Goal: Task Accomplishment & Management: Manage account settings

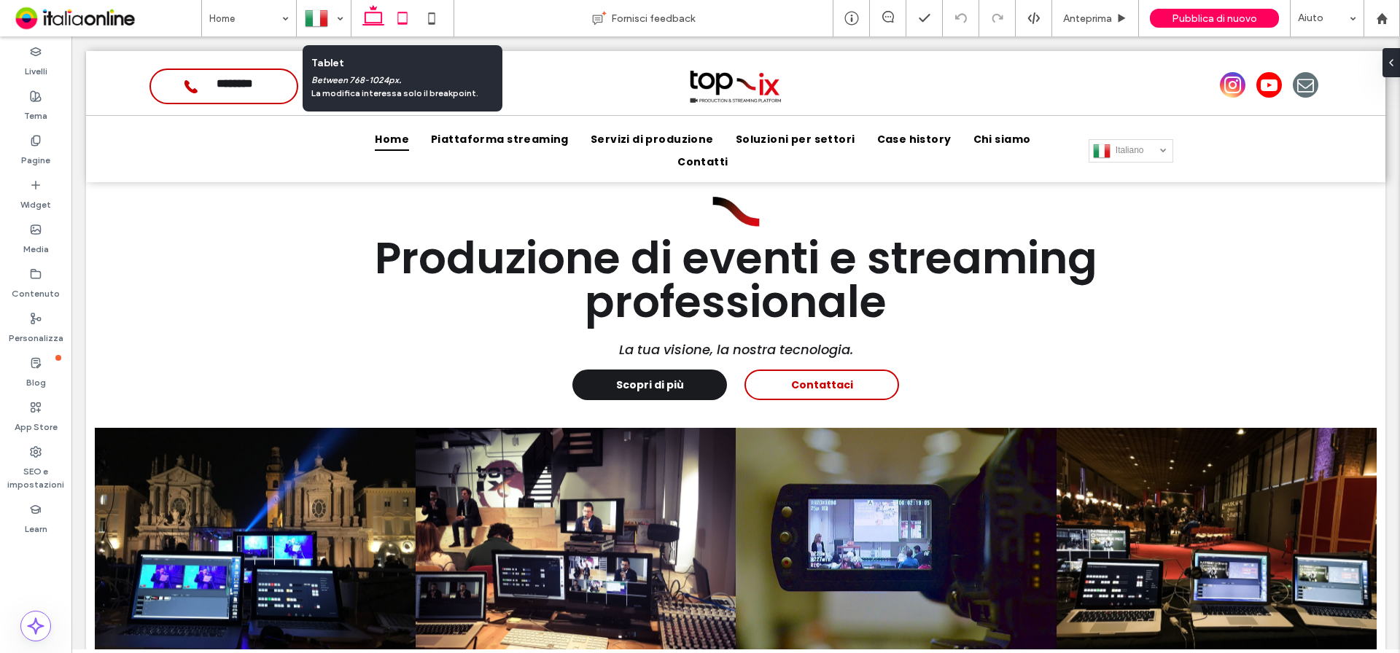
click at [401, 19] on icon at bounding box center [402, 18] width 29 height 29
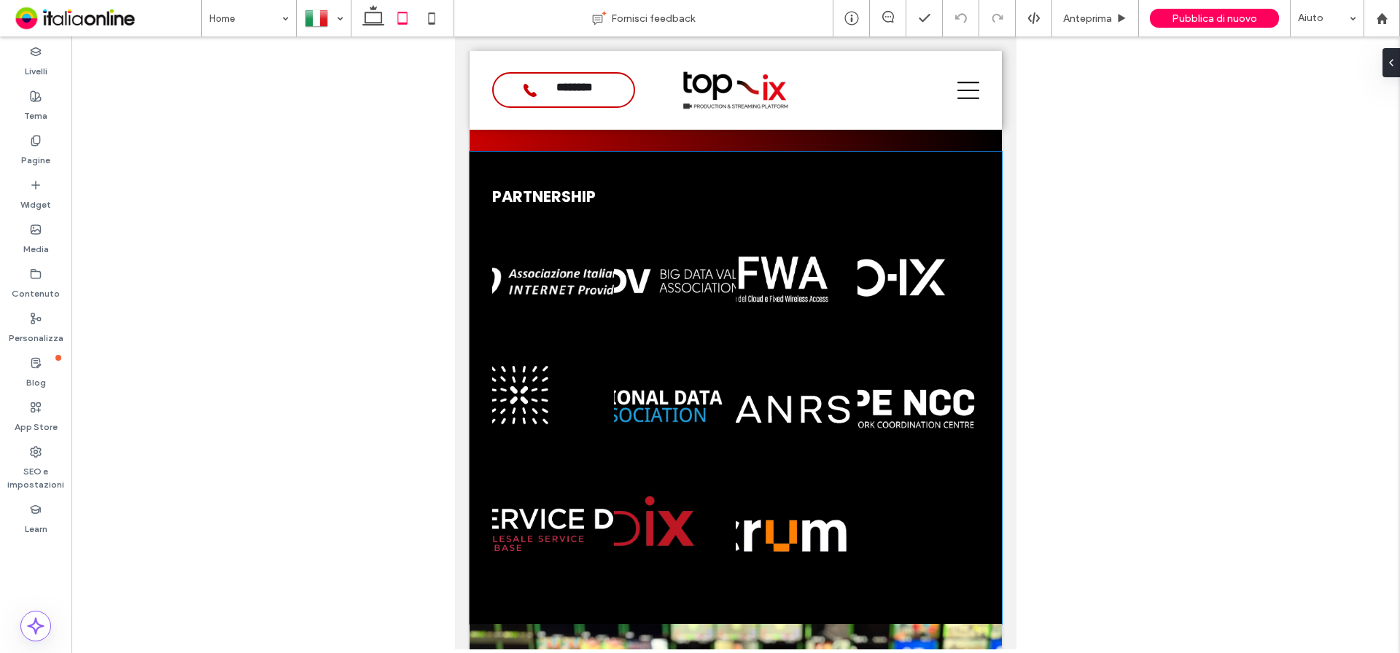
scroll to position [2352, 0]
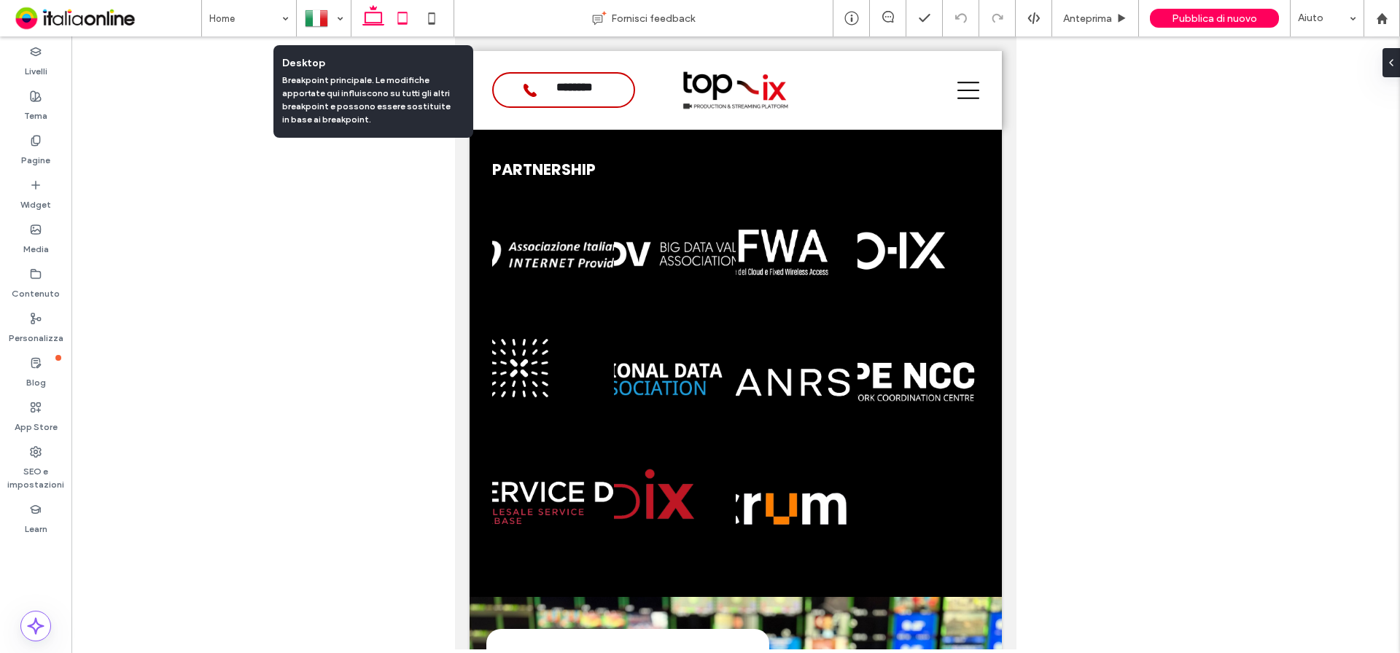
click at [374, 14] on icon at bounding box center [373, 18] width 29 height 29
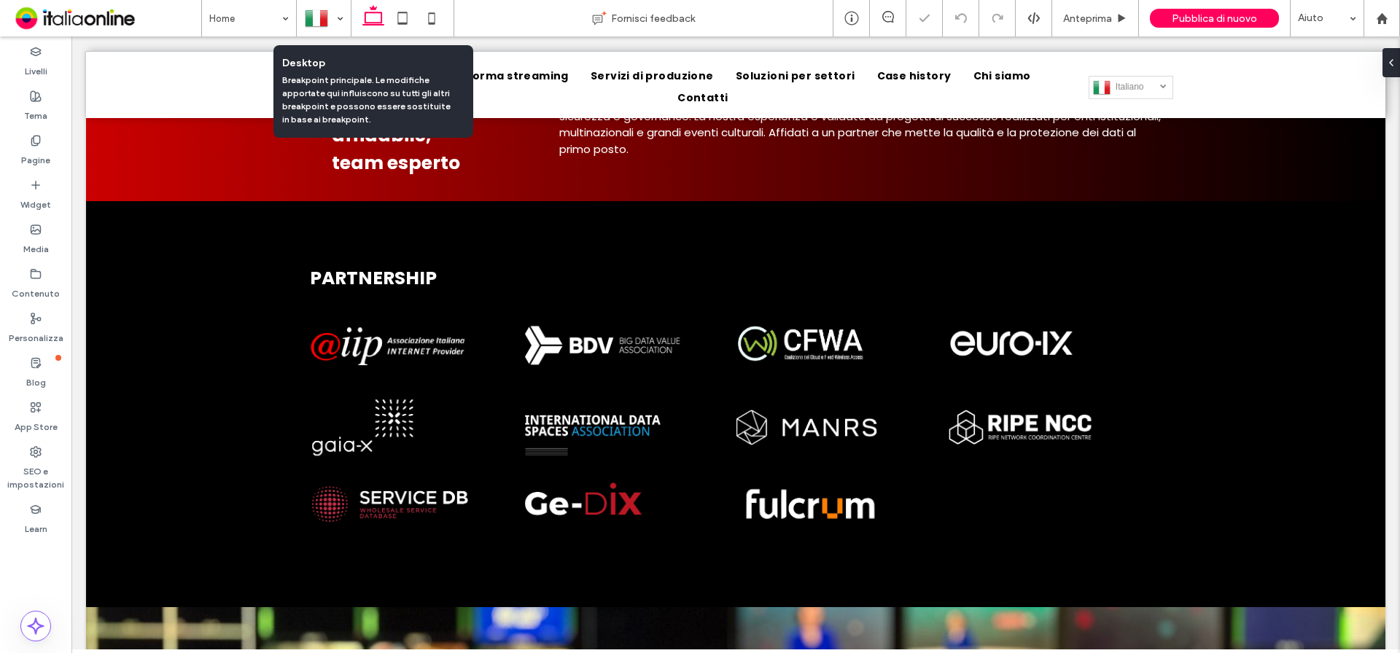
scroll to position [2139, 0]
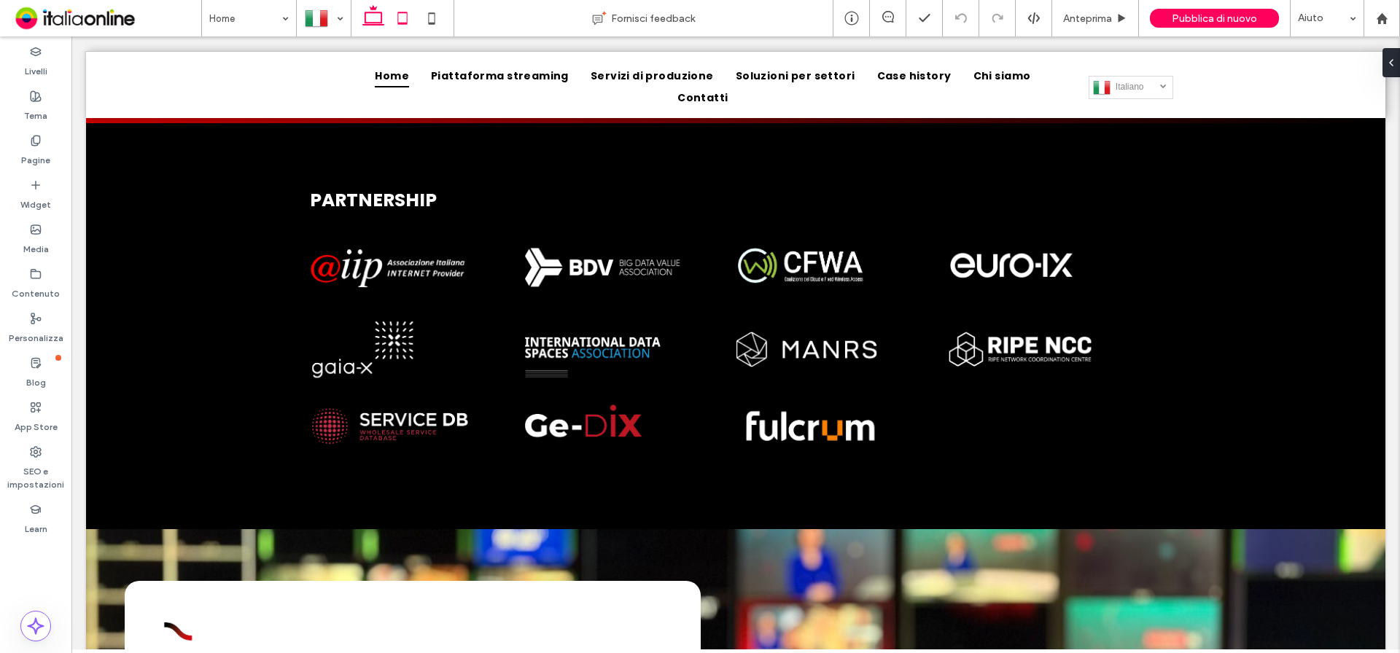
click at [402, 17] on icon at bounding box center [402, 18] width 29 height 29
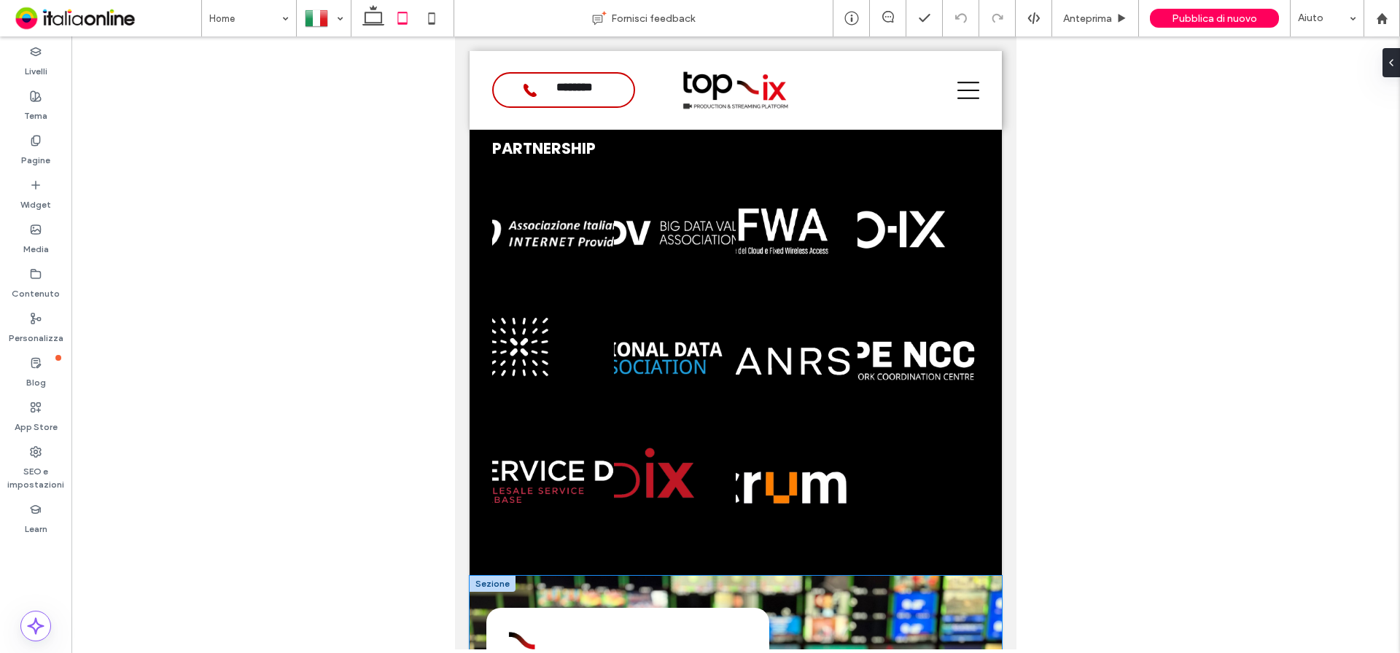
scroll to position [2355, 0]
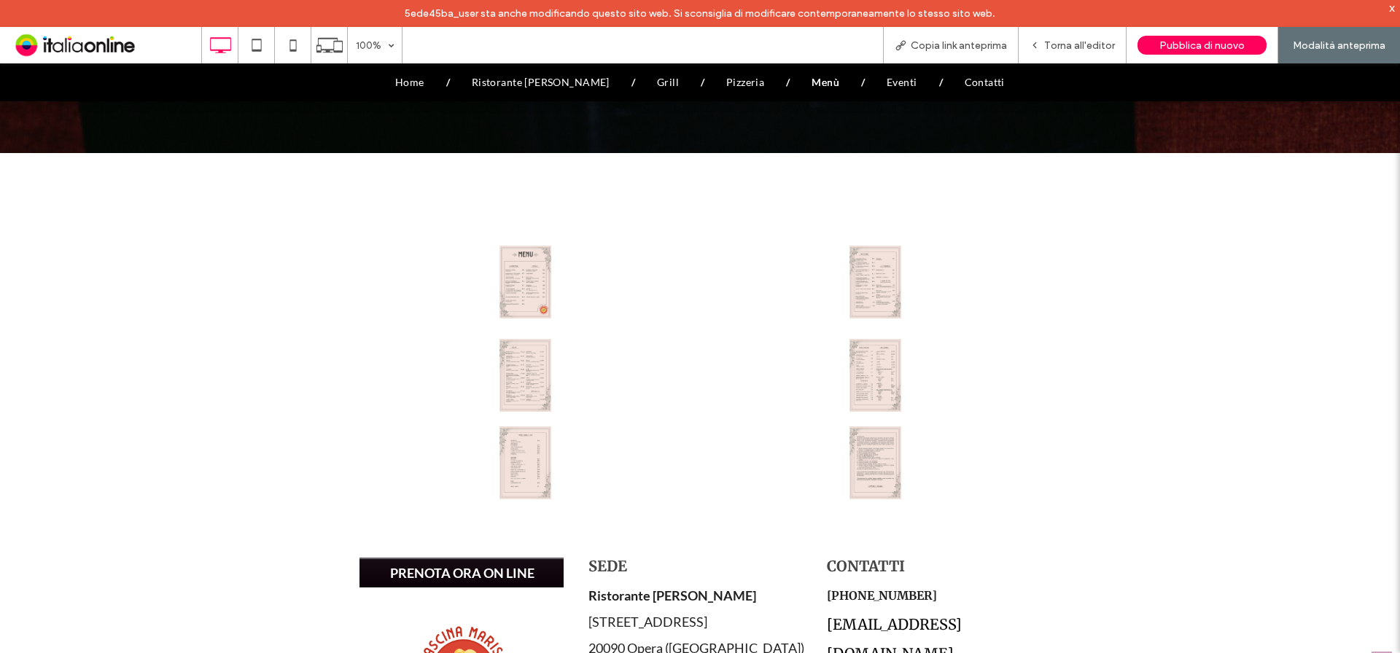
scroll to position [583, 0]
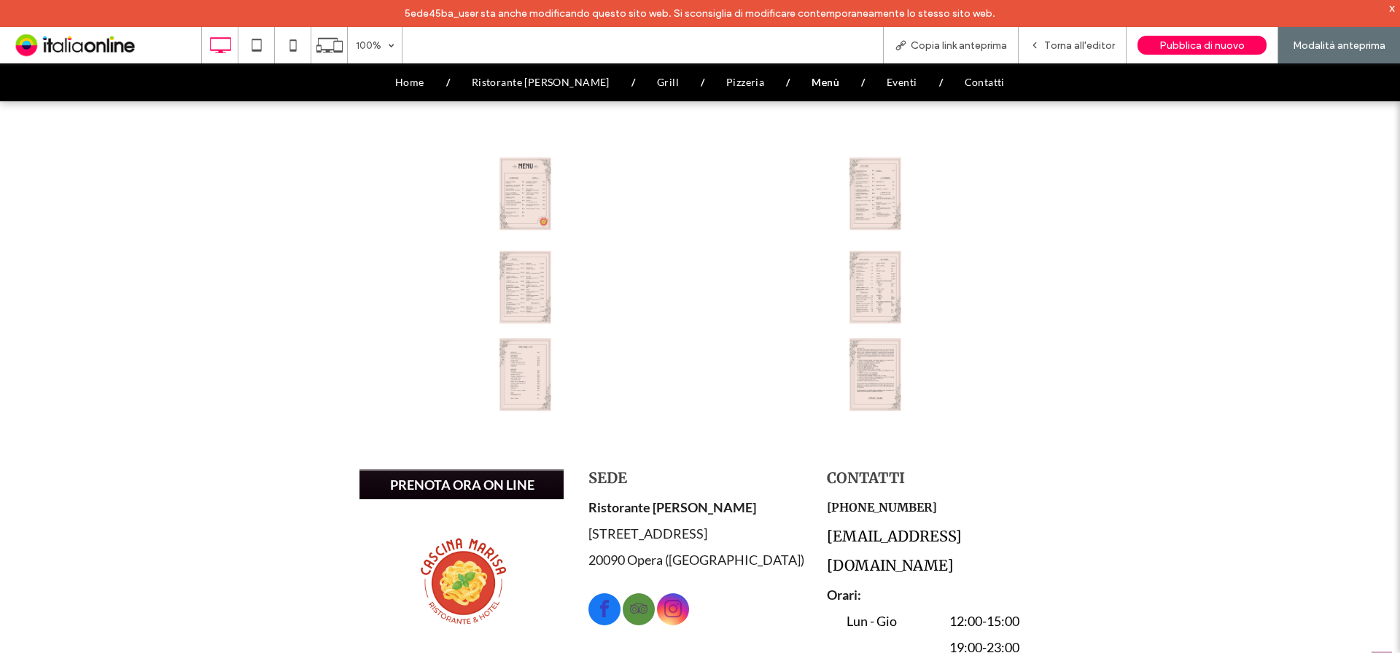
click at [883, 207] on div "Click To Paste" at bounding box center [875, 193] width 350 height 73
drag, startPoint x: 1021, startPoint y: 13, endPoint x: 1081, endPoint y: 45, distance: 68.5
click at [1081, 45] on span "Torna all'editor" at bounding box center [1079, 45] width 71 height 12
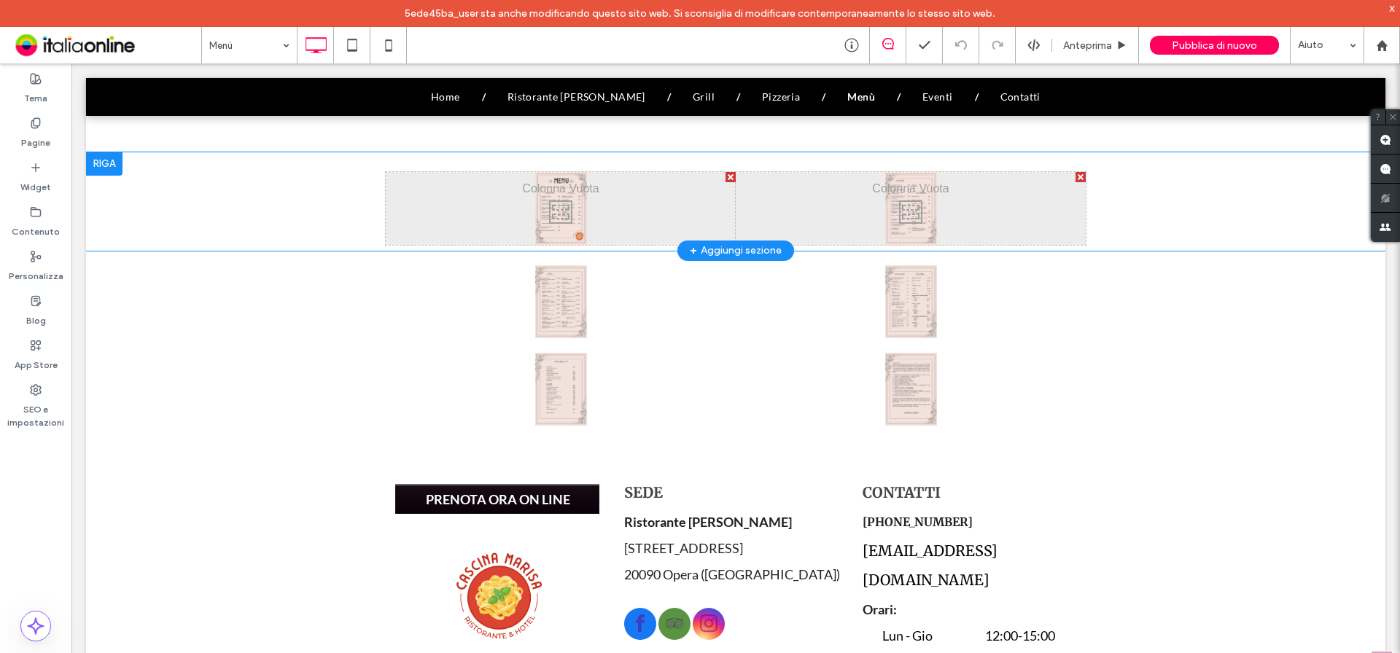
click at [545, 208] on div "Click To Paste" at bounding box center [561, 208] width 350 height 73
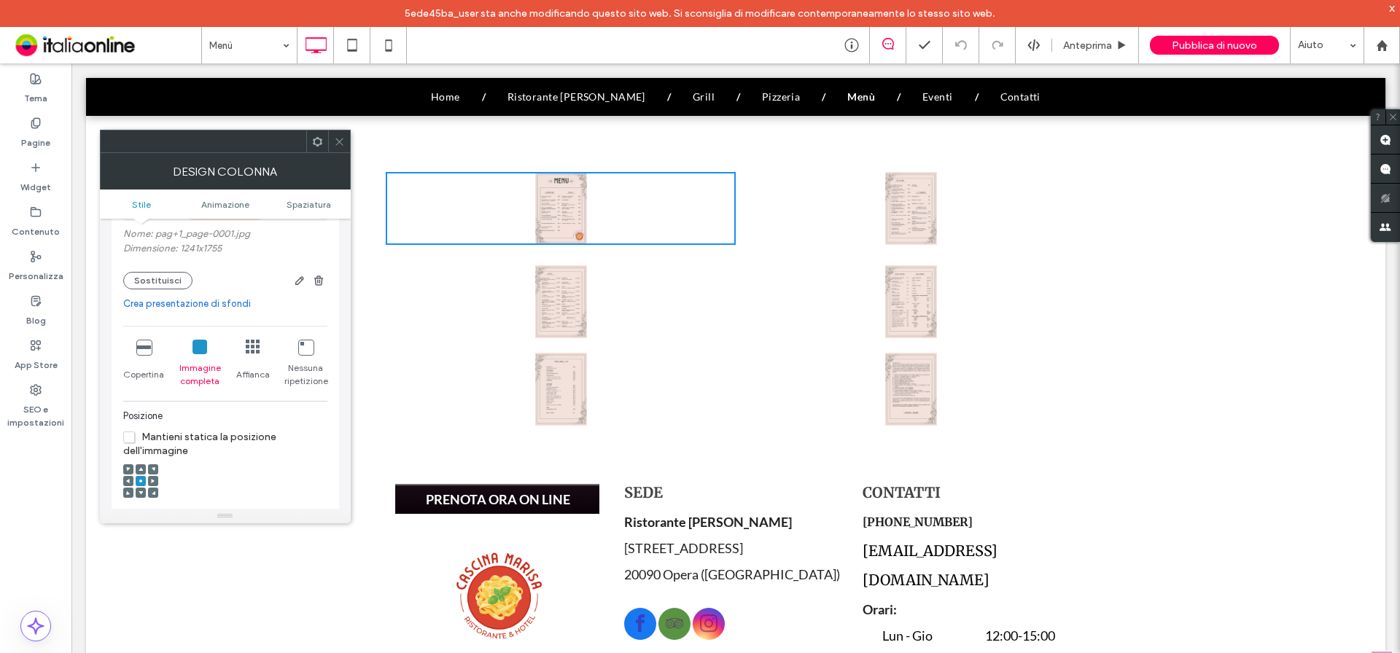
scroll to position [219, 0]
click at [339, 142] on icon at bounding box center [339, 141] width 11 height 11
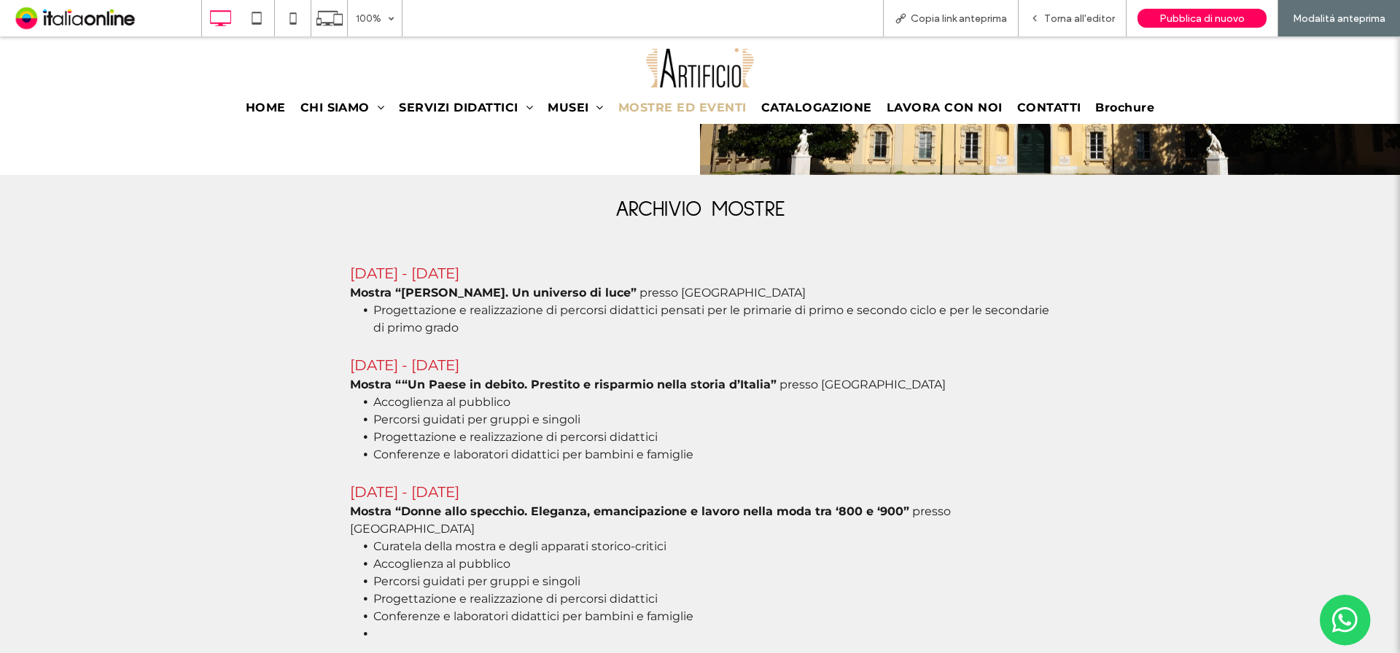
scroll to position [2697, 0]
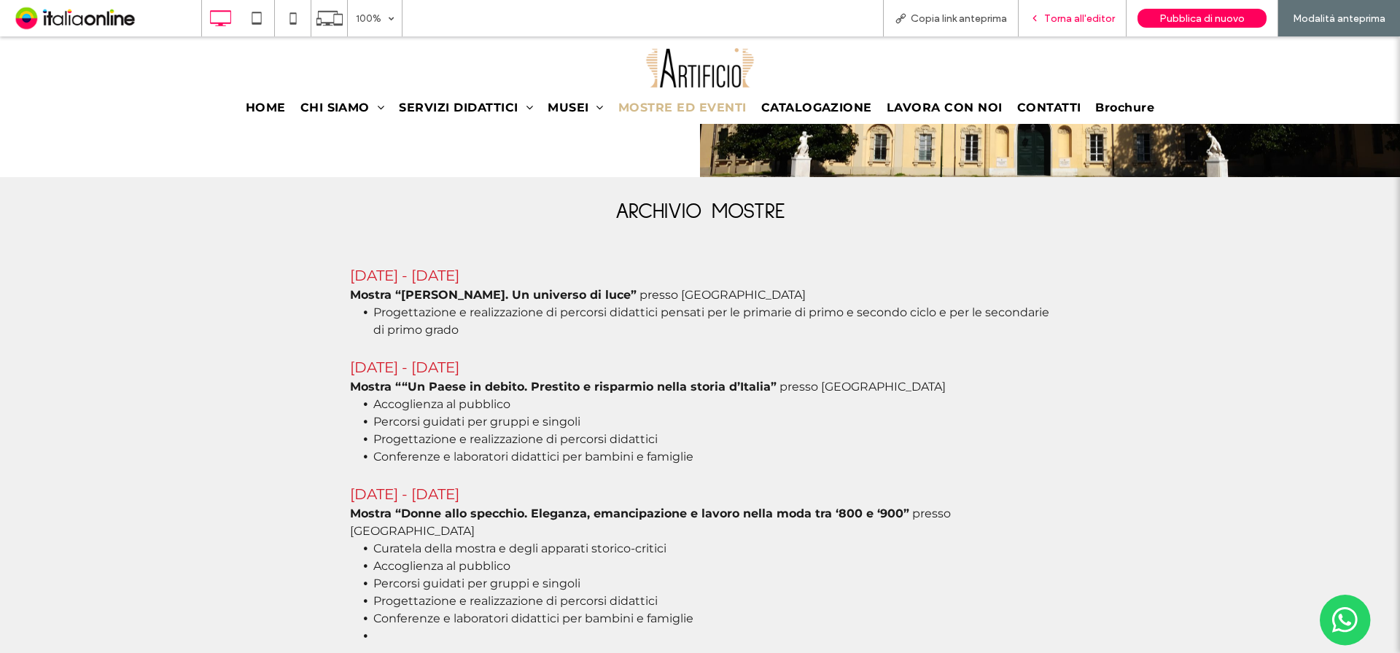
drag, startPoint x: 364, startPoint y: 307, endPoint x: 1051, endPoint y: 21, distance: 743.8
click at [1051, 21] on span "Torna all'editor" at bounding box center [1079, 18] width 71 height 12
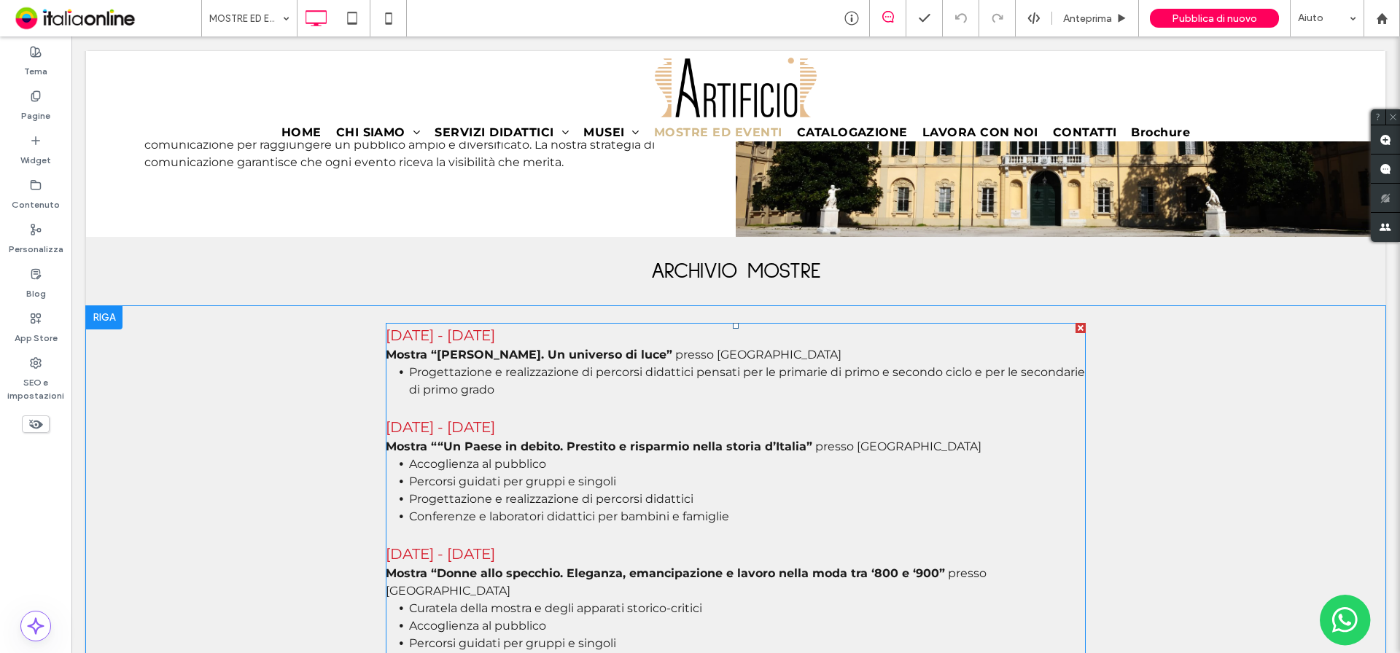
scroll to position [2715, 0]
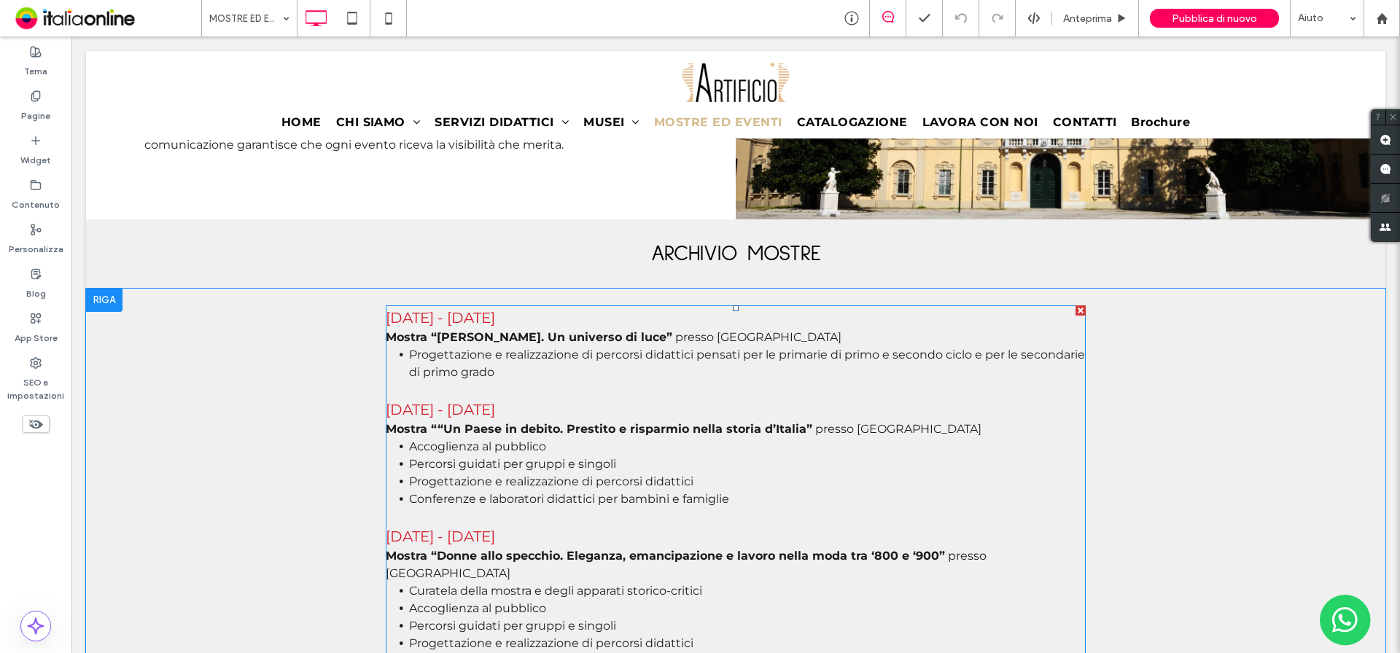
click at [437, 429] on strong "Mostra ““Un Paese in debito. Prestito e risparmio nella storia d’Italia”" at bounding box center [599, 429] width 426 height 14
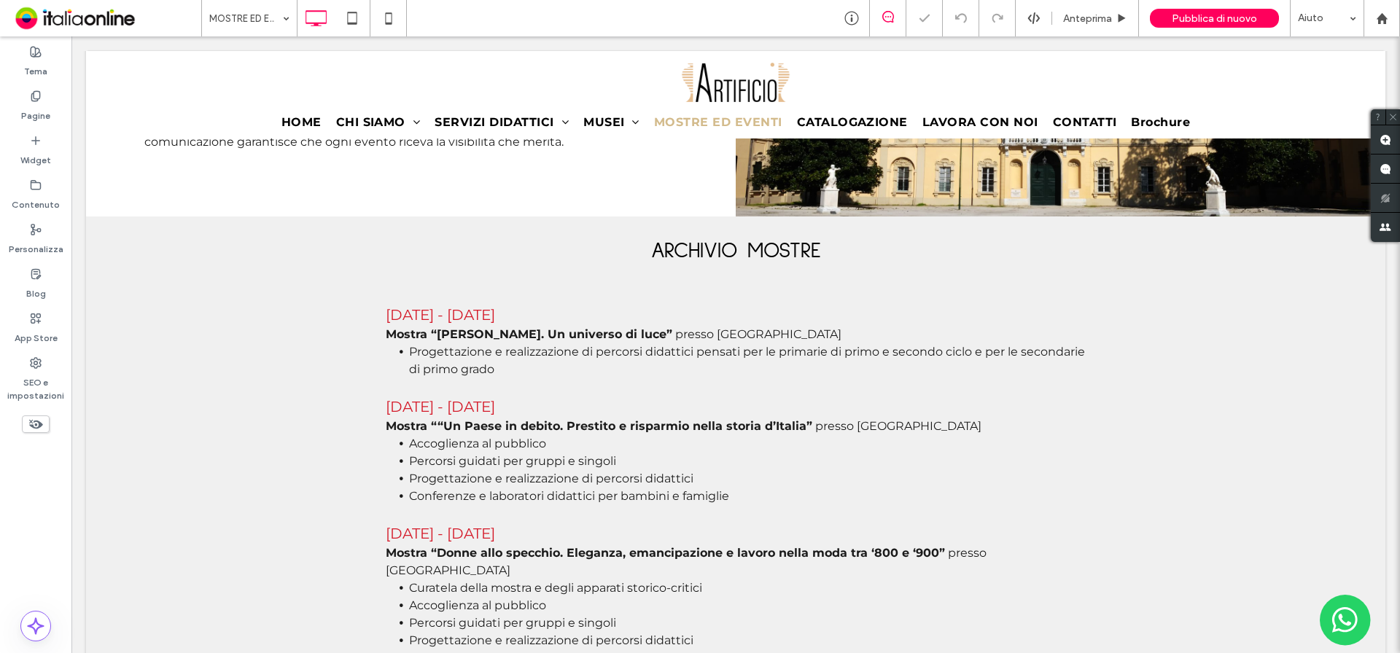
scroll to position [2712, 0]
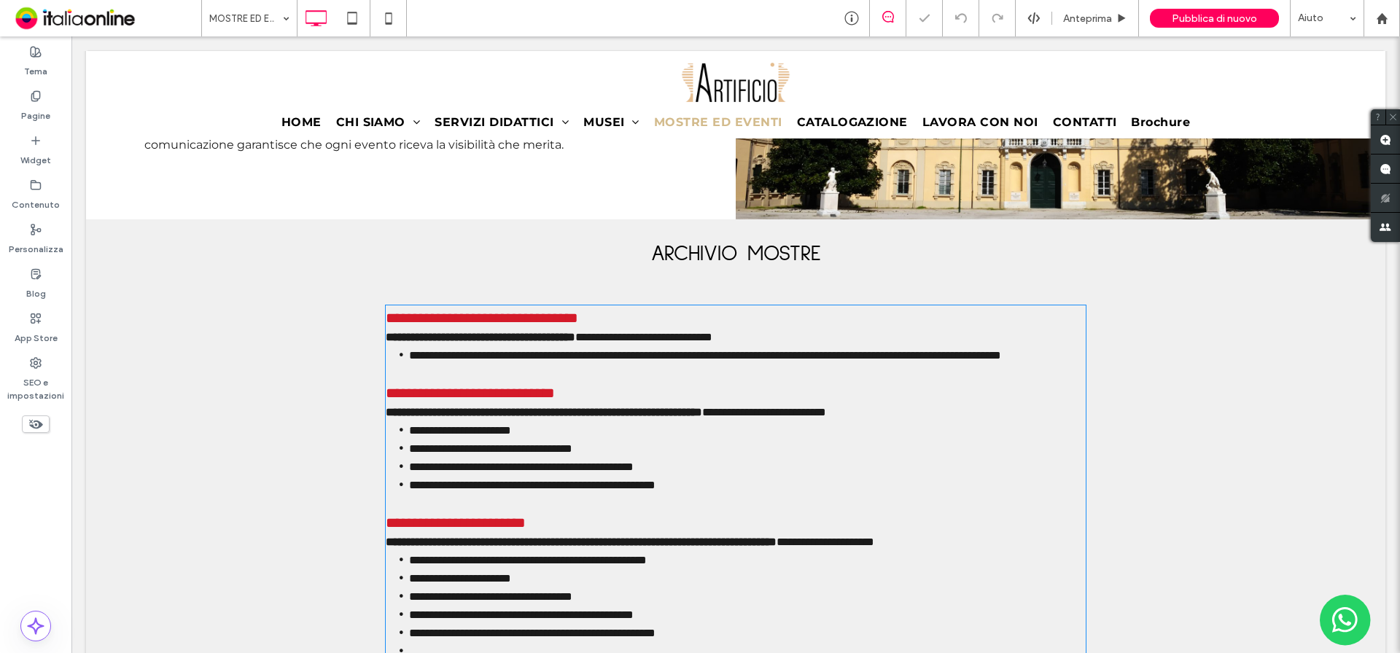
click at [437, 418] on strong "**********" at bounding box center [544, 412] width 316 height 11
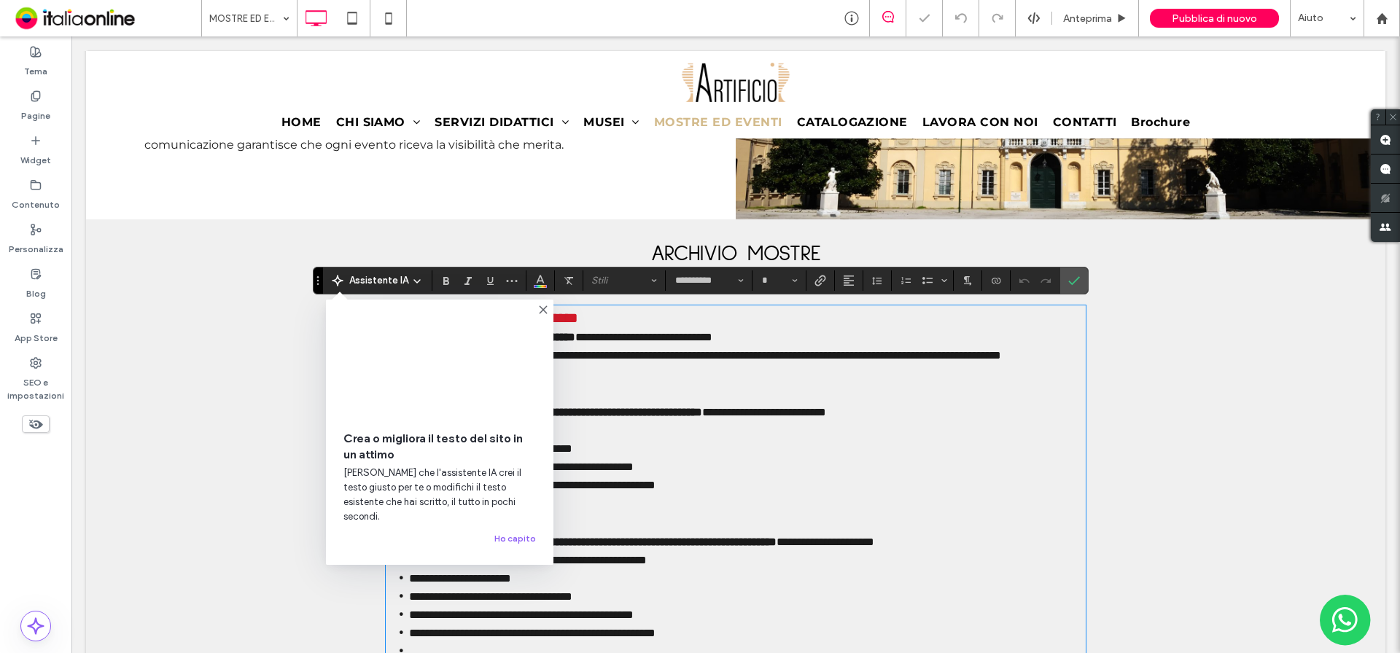
type input "**********"
type input "**"
click at [541, 311] on use at bounding box center [542, 309] width 7 height 7
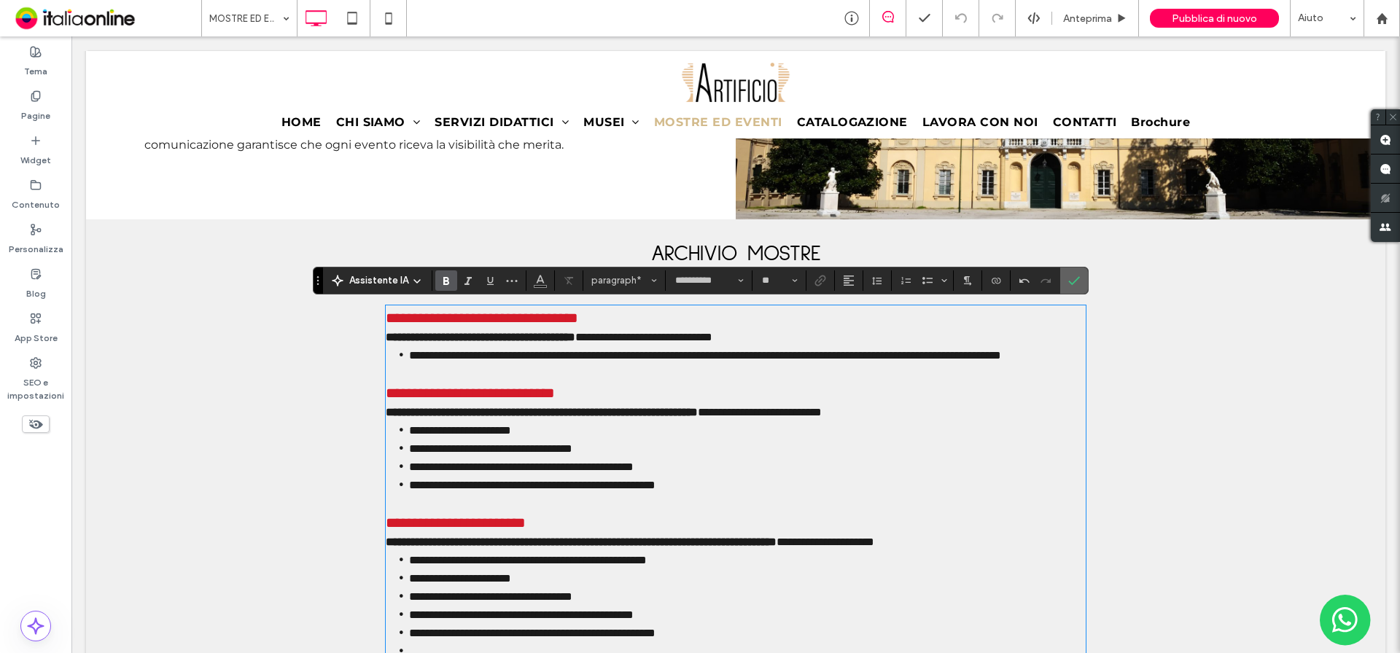
click at [1069, 279] on icon "Conferma" at bounding box center [1074, 281] width 12 height 12
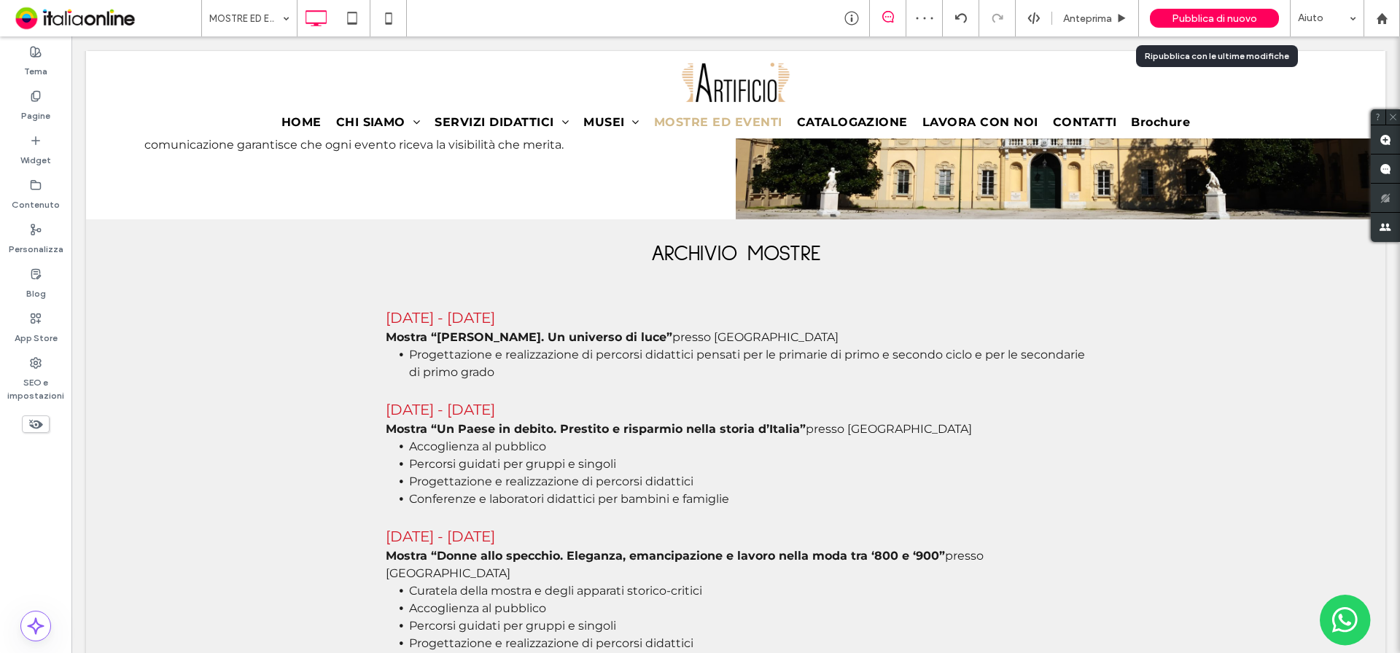
click at [1232, 19] on span "Pubblica di nuovo" at bounding box center [1213, 18] width 85 height 12
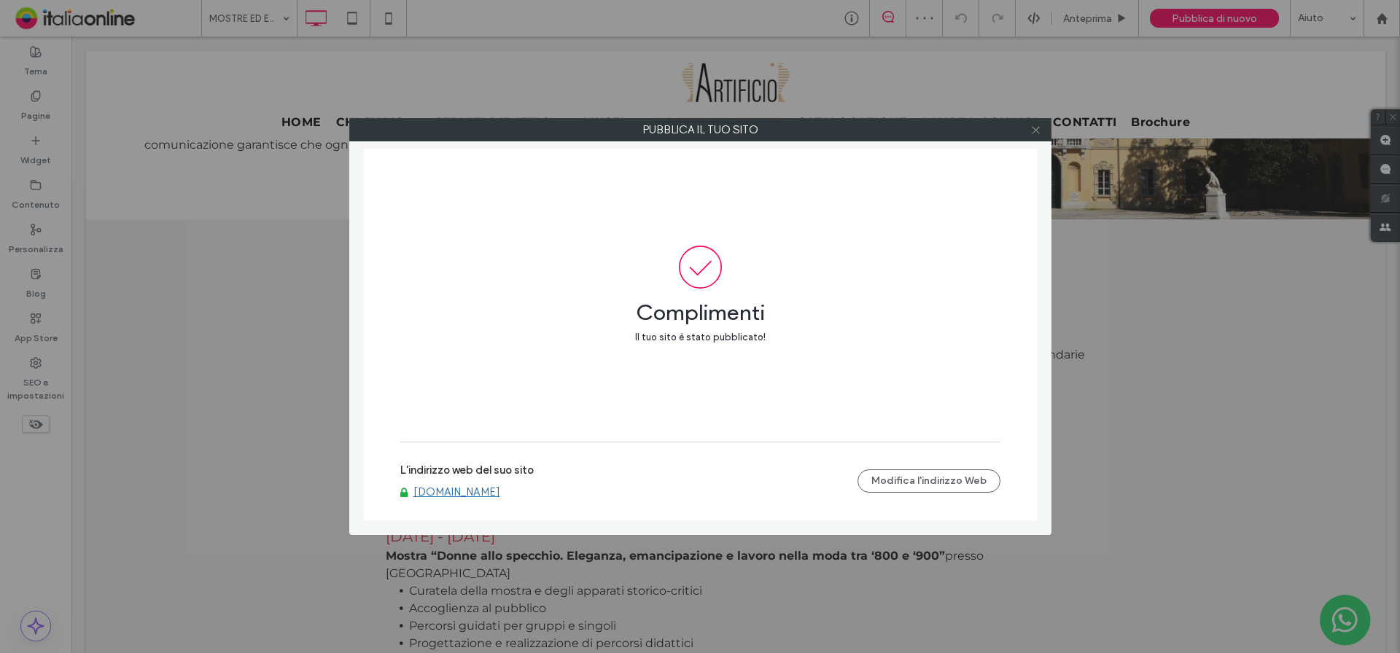
click at [1037, 127] on icon at bounding box center [1035, 130] width 11 height 11
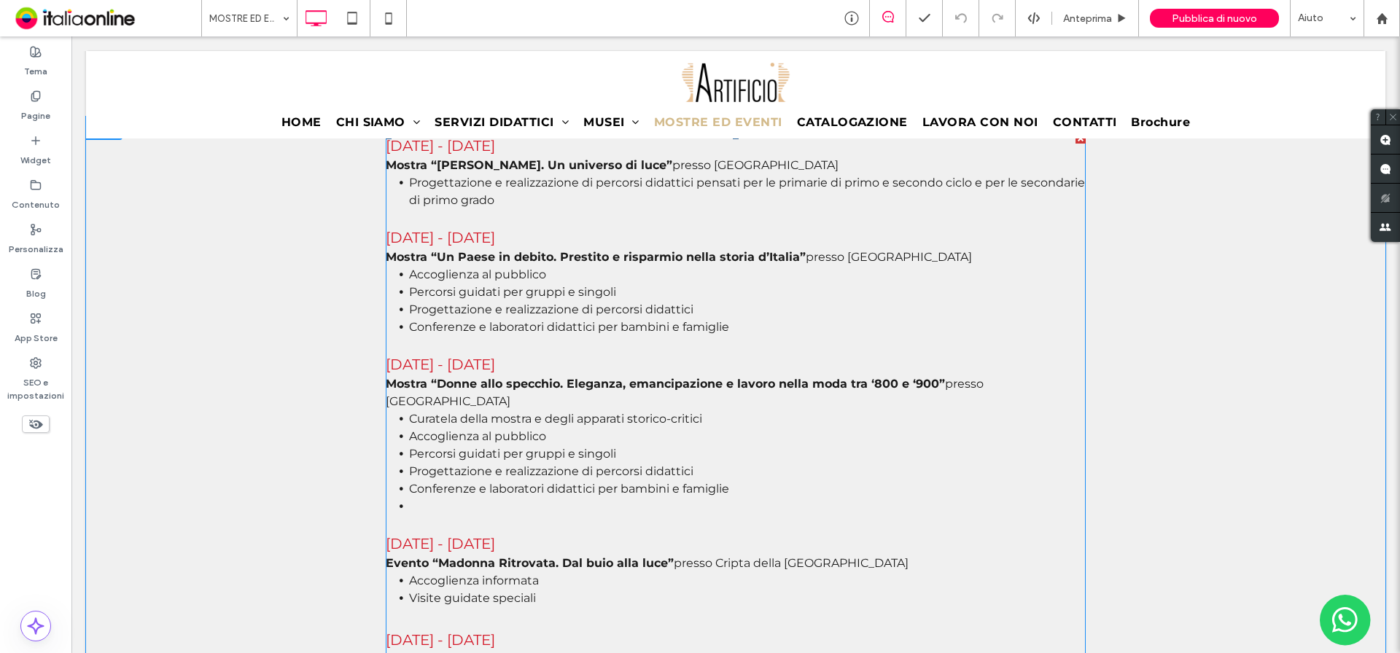
scroll to position [2624, 0]
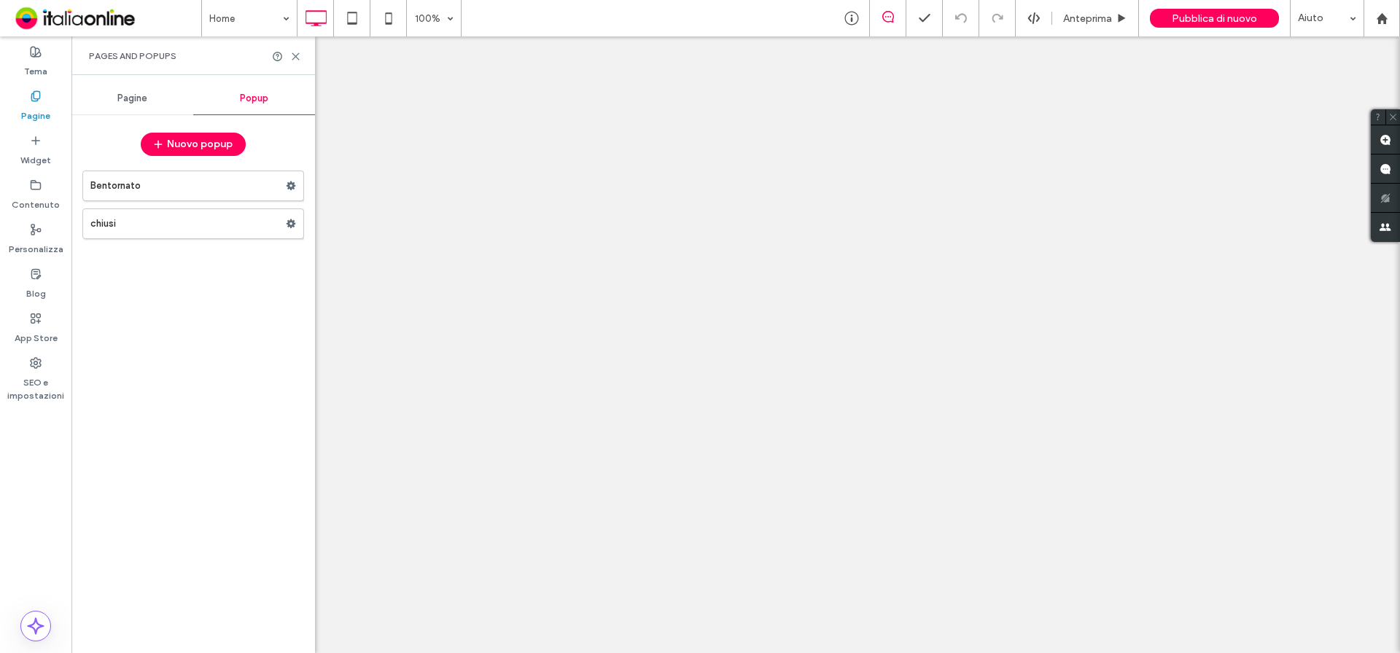
drag, startPoint x: 0, startPoint y: 0, endPoint x: 148, endPoint y: 221, distance: 265.9
click at [146, 222] on label "chiusi" at bounding box center [187, 223] width 195 height 29
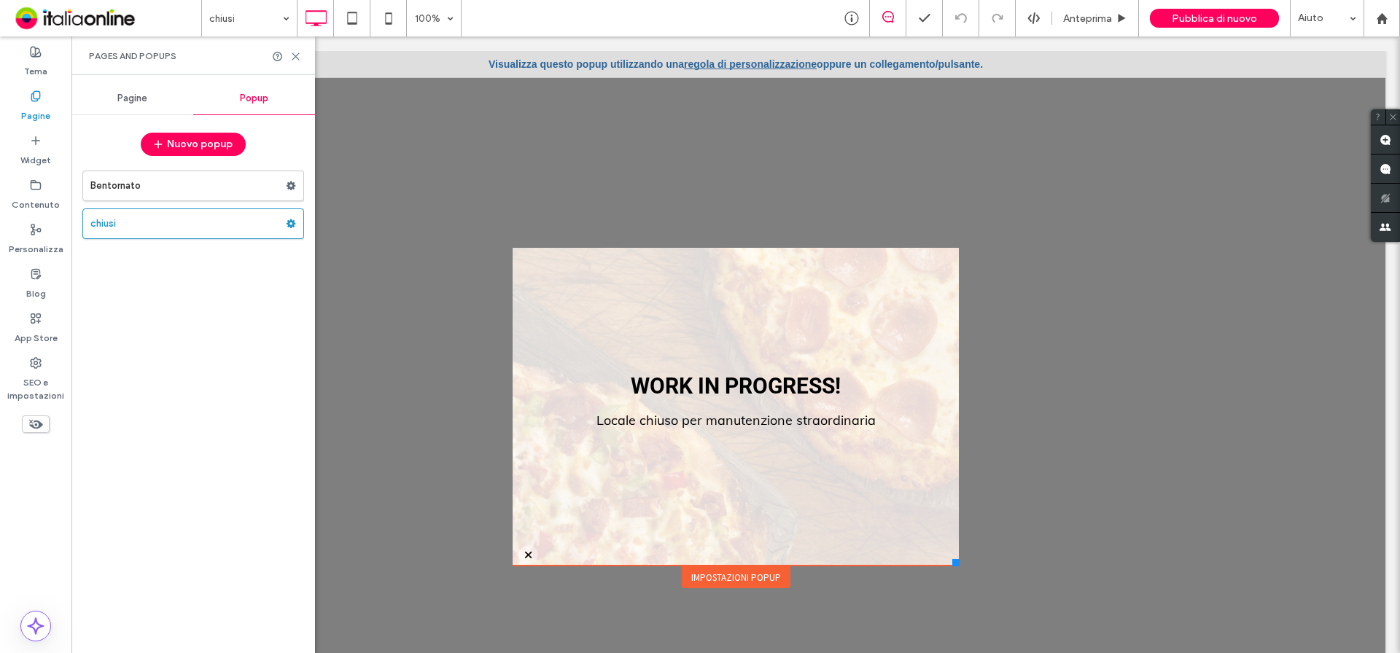
click at [710, 580] on div "Impostazioni popup" at bounding box center [736, 577] width 109 height 22
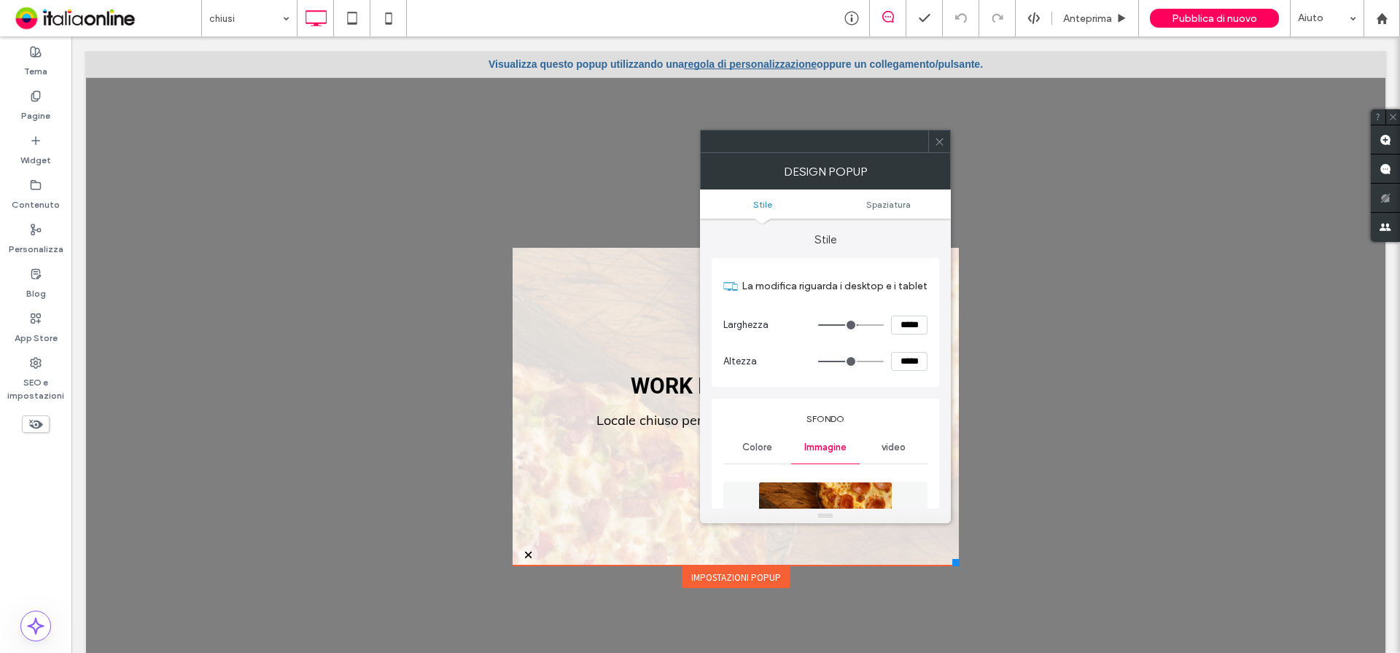
click at [937, 140] on icon at bounding box center [939, 141] width 11 height 11
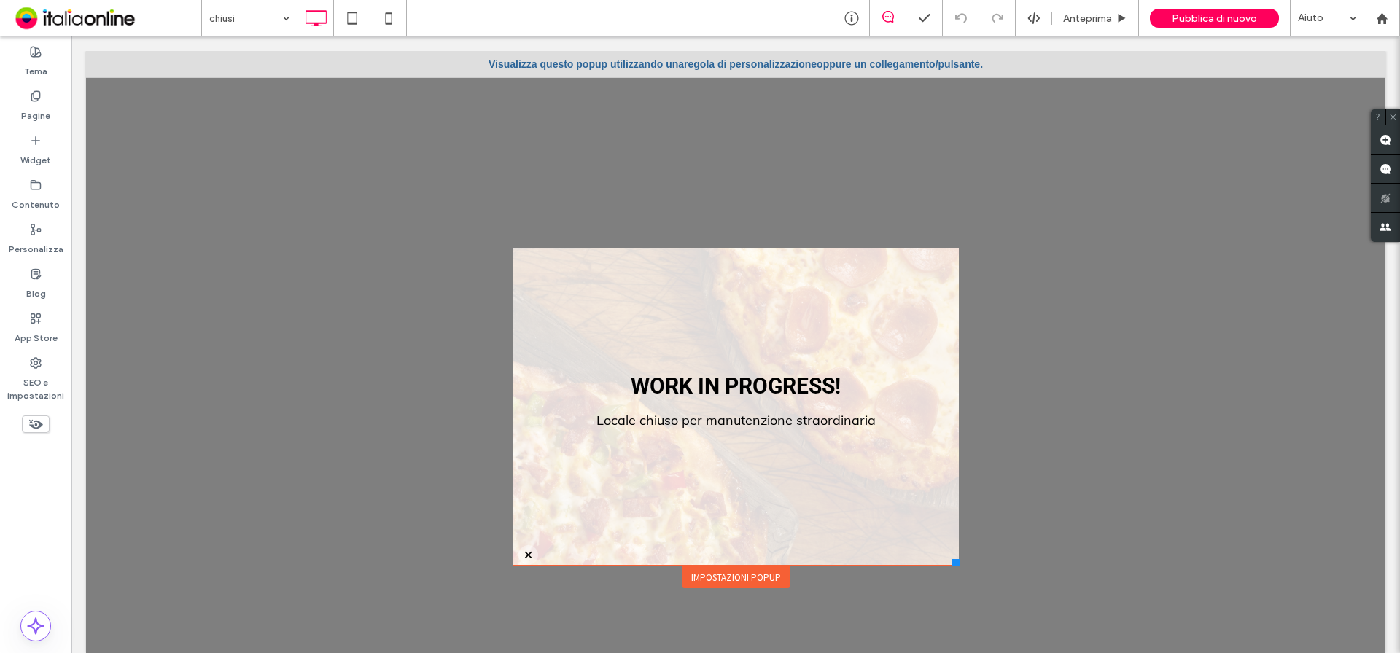
drag, startPoint x: 735, startPoint y: 577, endPoint x: 1142, endPoint y: 370, distance: 457.4
click at [1142, 370] on div at bounding box center [735, 359] width 1299 height 617
click at [727, 575] on div "Impostazioni popup" at bounding box center [736, 577] width 109 height 22
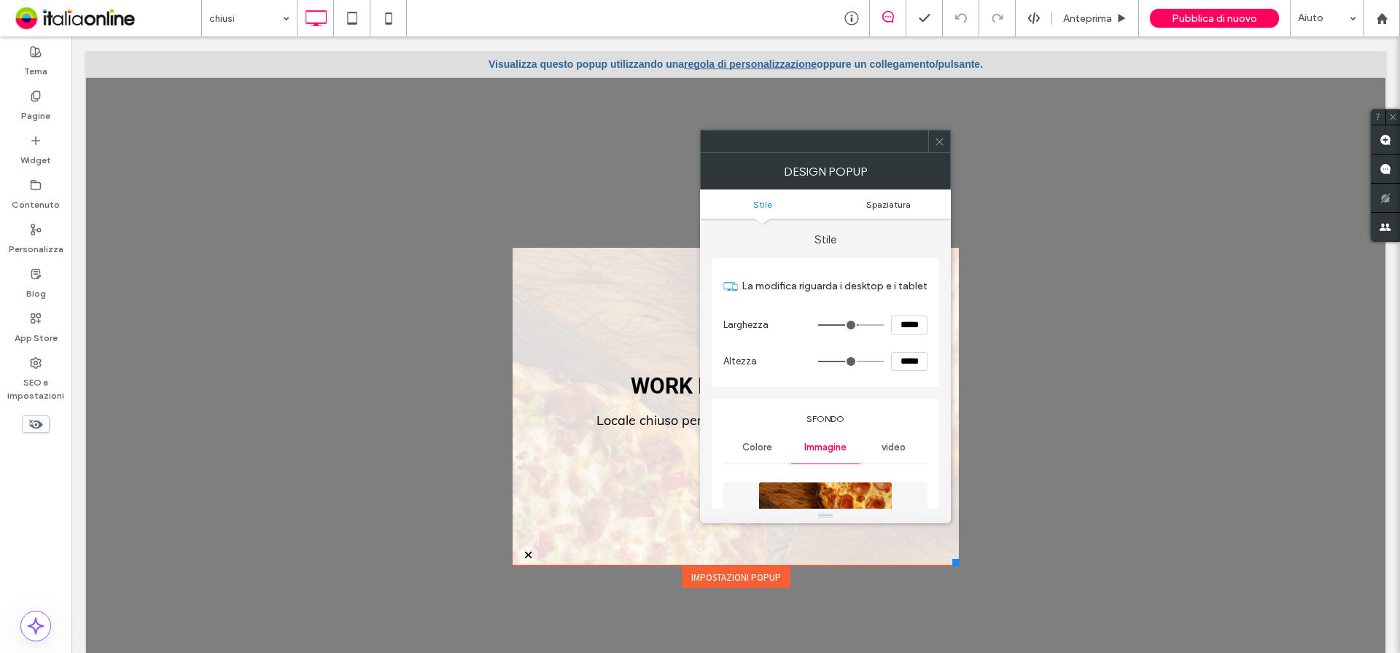
click at [892, 206] on span "Spaziatura" at bounding box center [888, 204] width 44 height 11
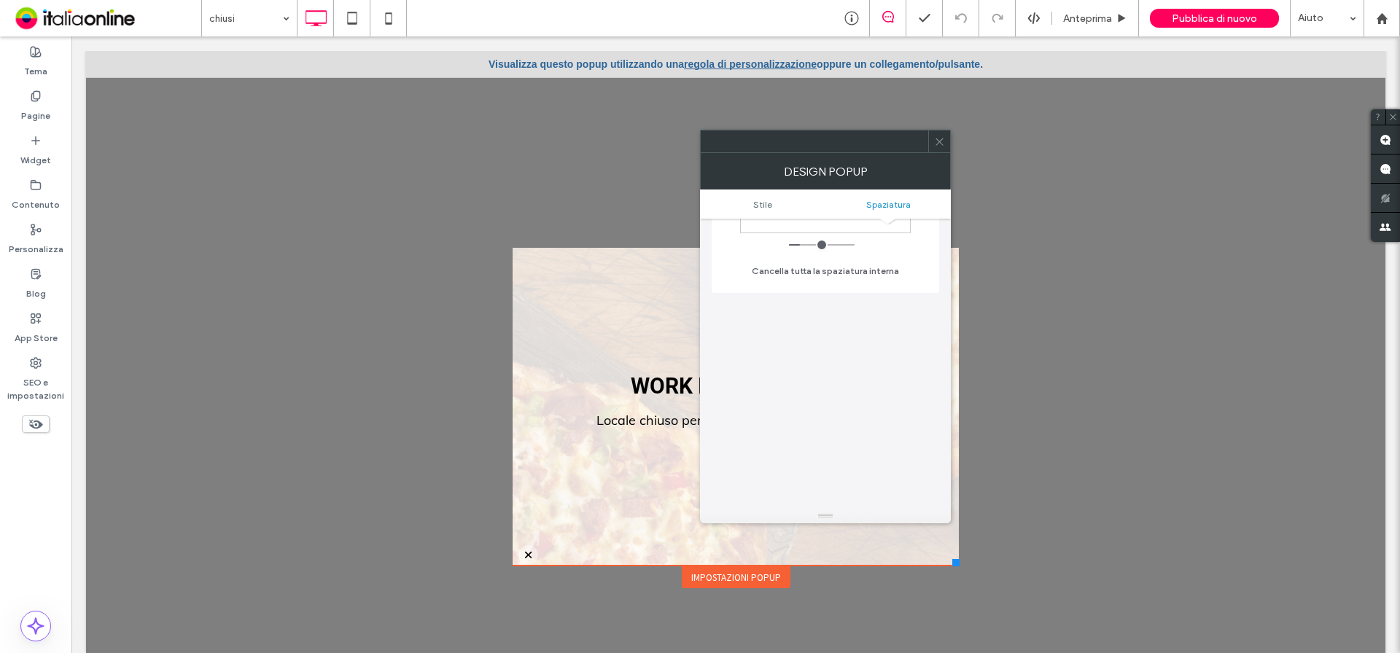
scroll to position [1281, 0]
click at [940, 141] on icon at bounding box center [939, 141] width 11 height 11
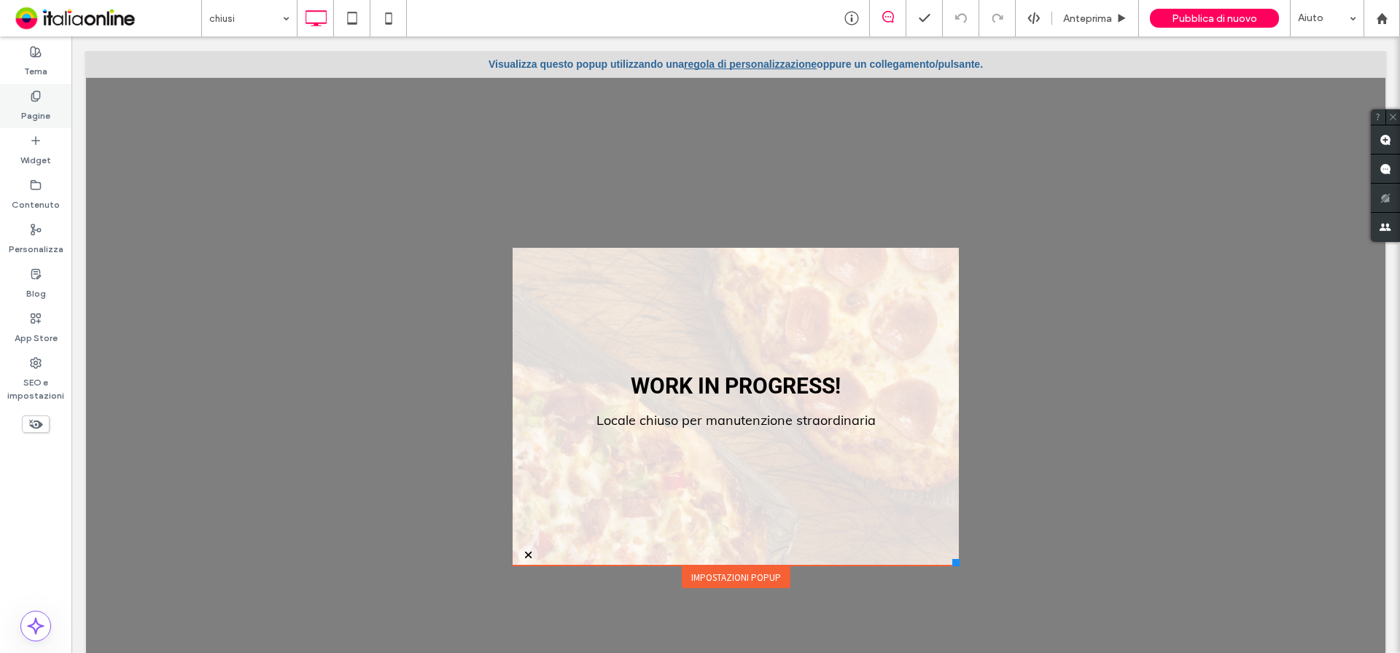
click at [39, 96] on use at bounding box center [35, 95] width 8 height 9
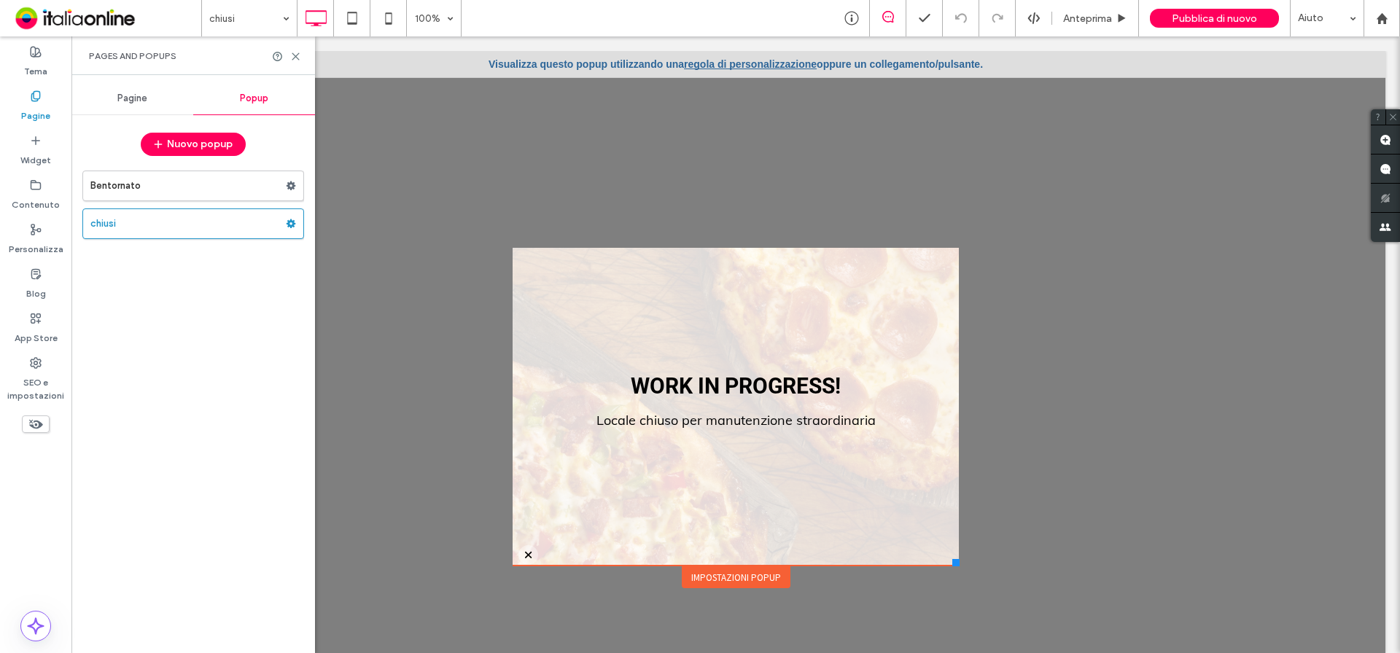
drag, startPoint x: 179, startPoint y: 227, endPoint x: 148, endPoint y: 227, distance: 31.3
click at [148, 227] on label "chiusi" at bounding box center [187, 223] width 195 height 29
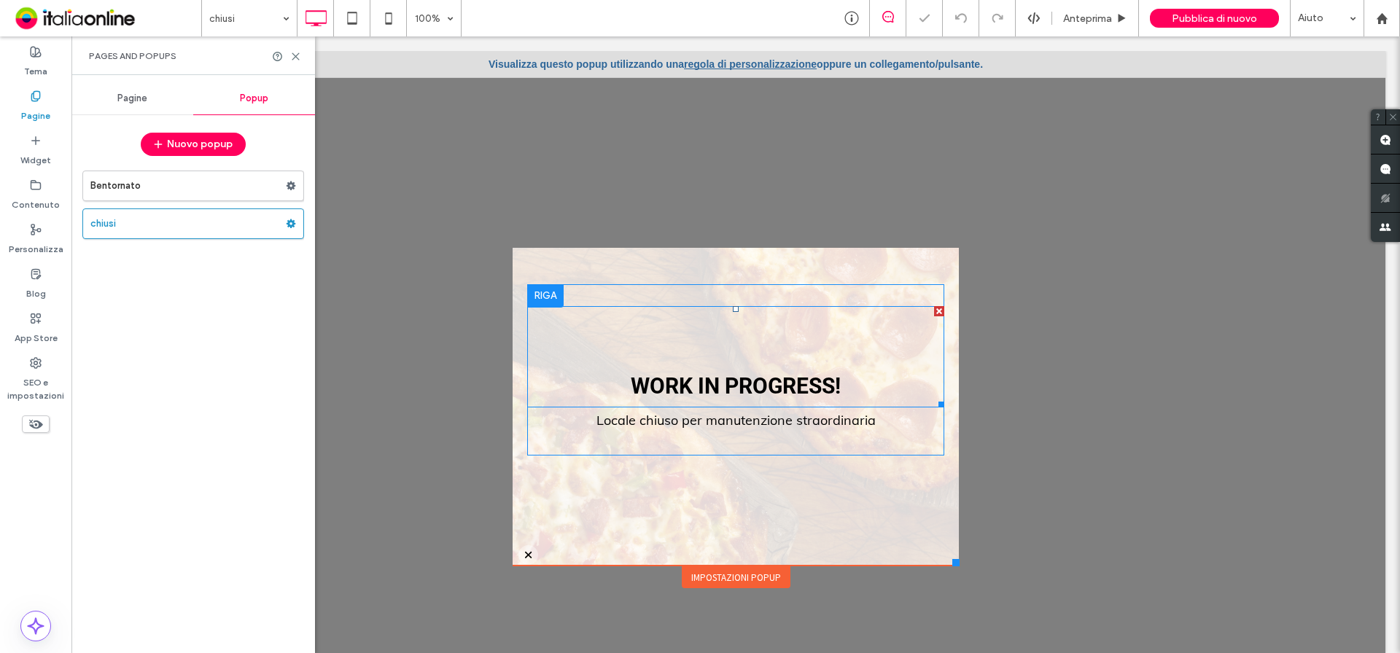
scroll to position [0, 0]
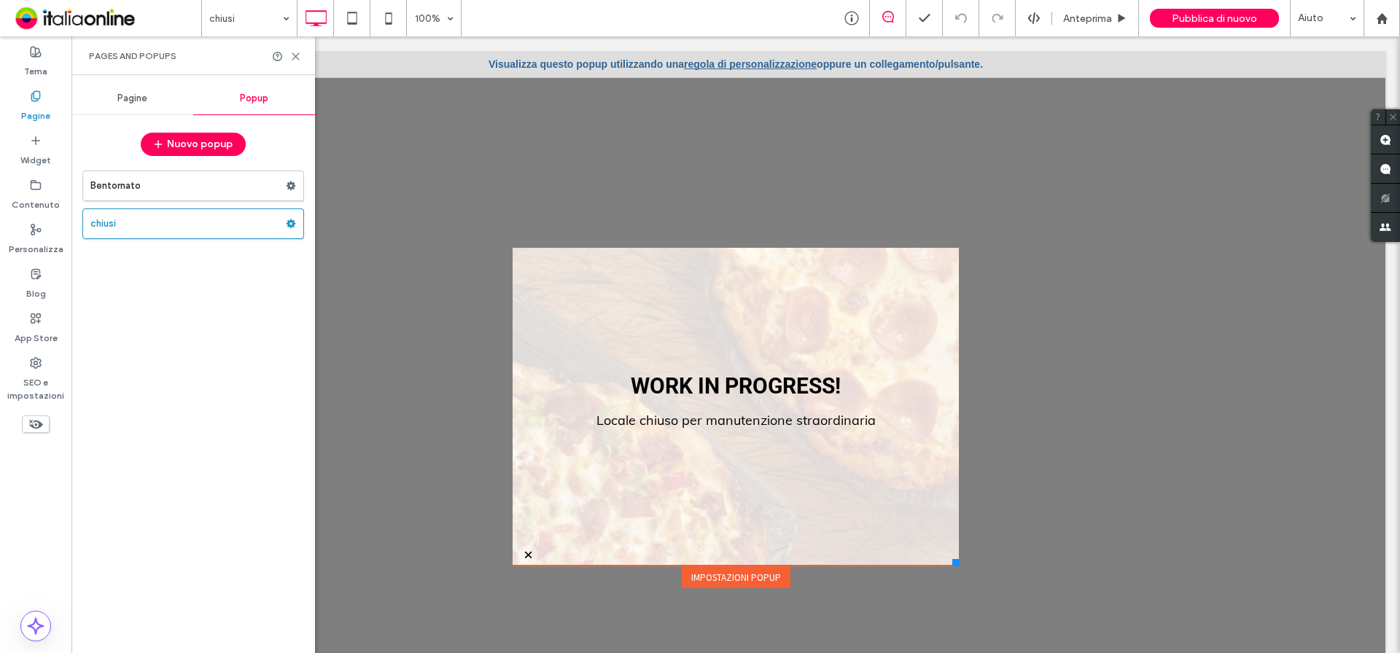
click at [733, 66] on link "regola di personalizzazione" at bounding box center [750, 64] width 133 height 12
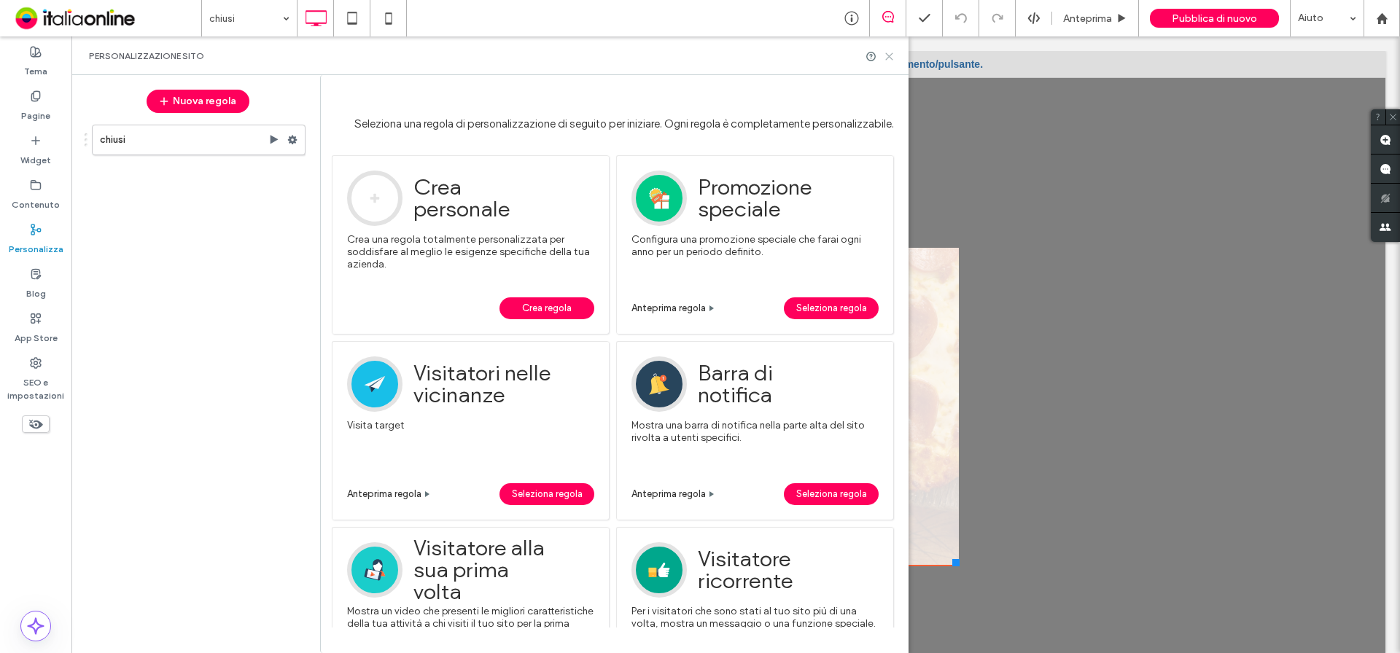
click at [885, 54] on icon at bounding box center [888, 56] width 11 height 11
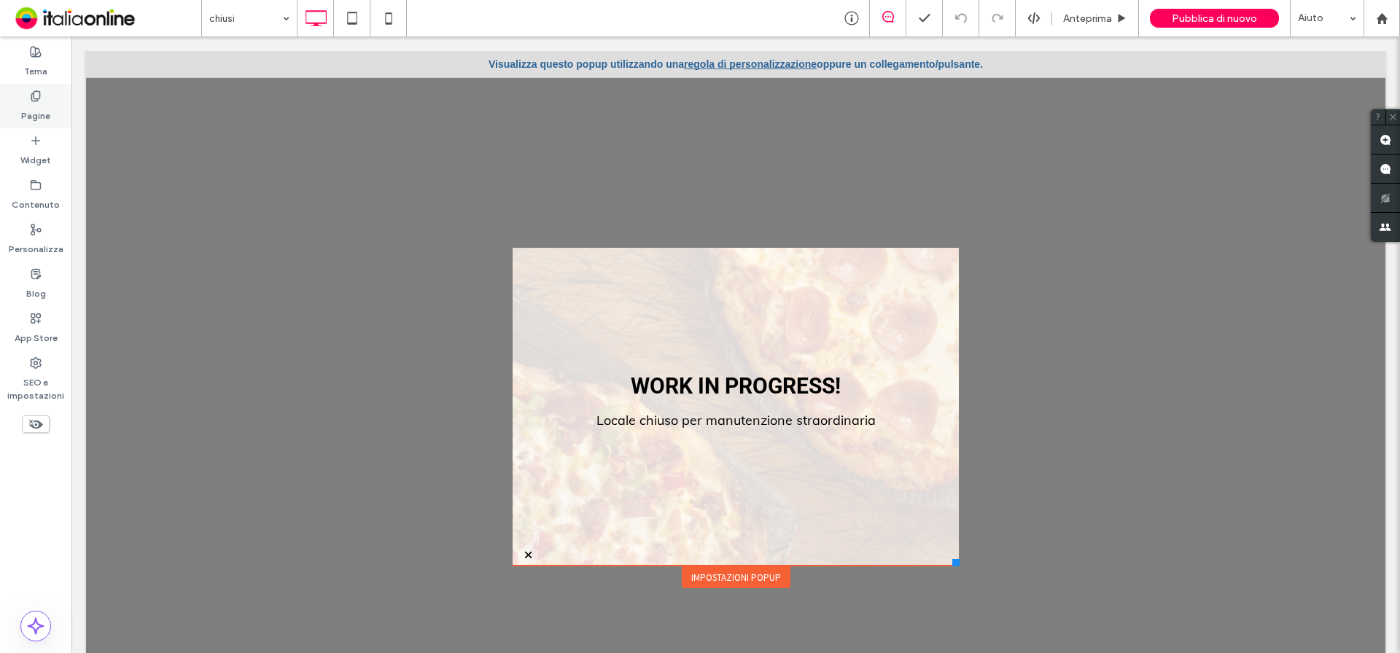
click at [23, 105] on label "Pagine" at bounding box center [35, 112] width 29 height 20
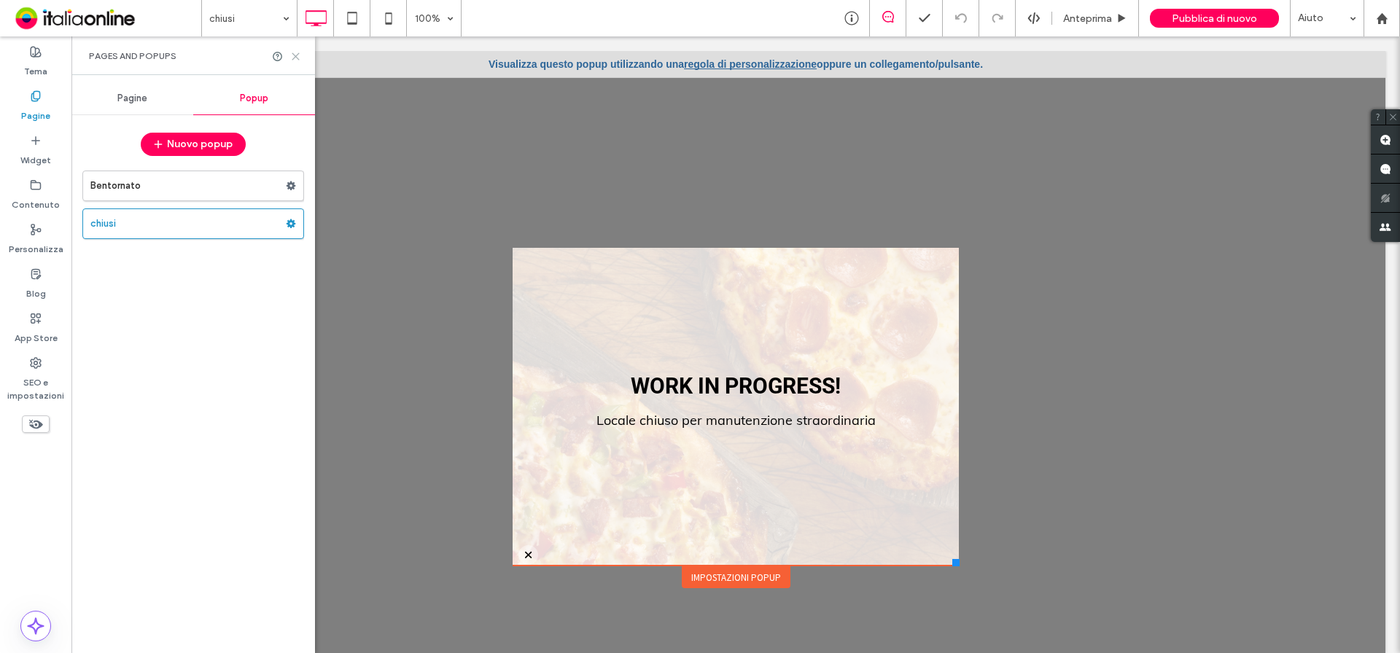
click at [297, 52] on icon at bounding box center [295, 56] width 11 height 11
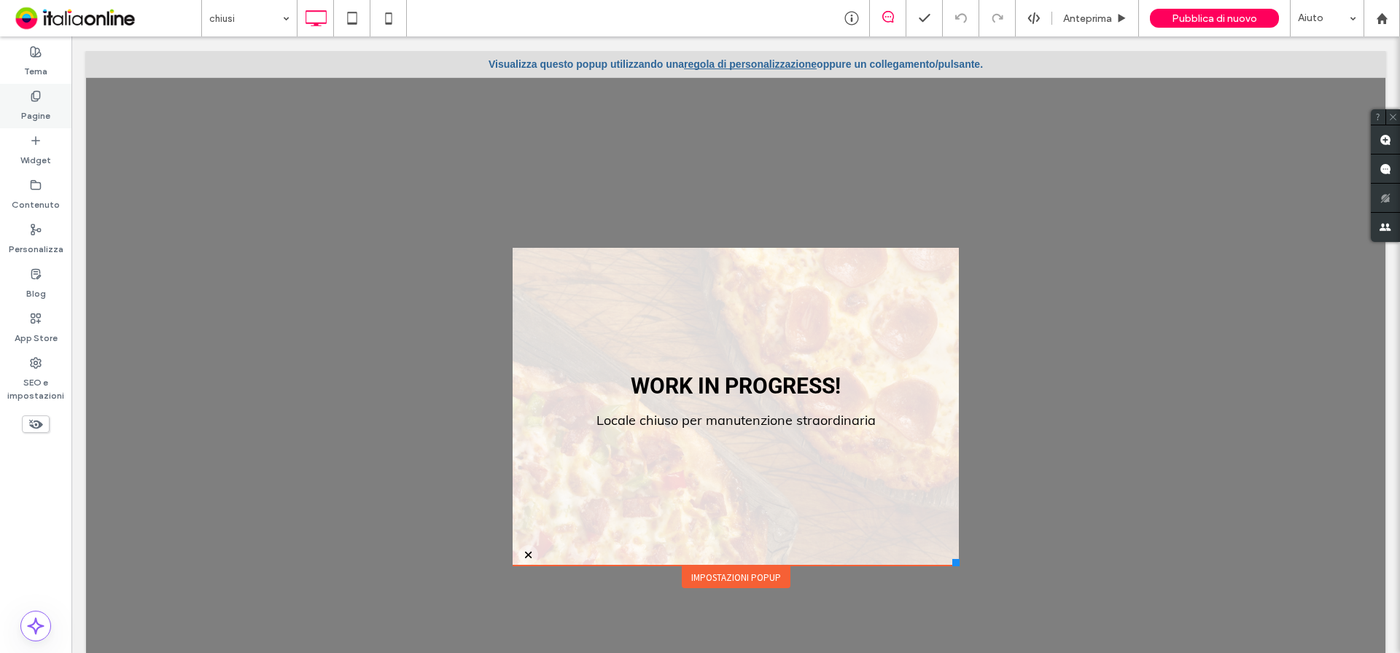
click at [41, 94] on icon at bounding box center [36, 96] width 12 height 12
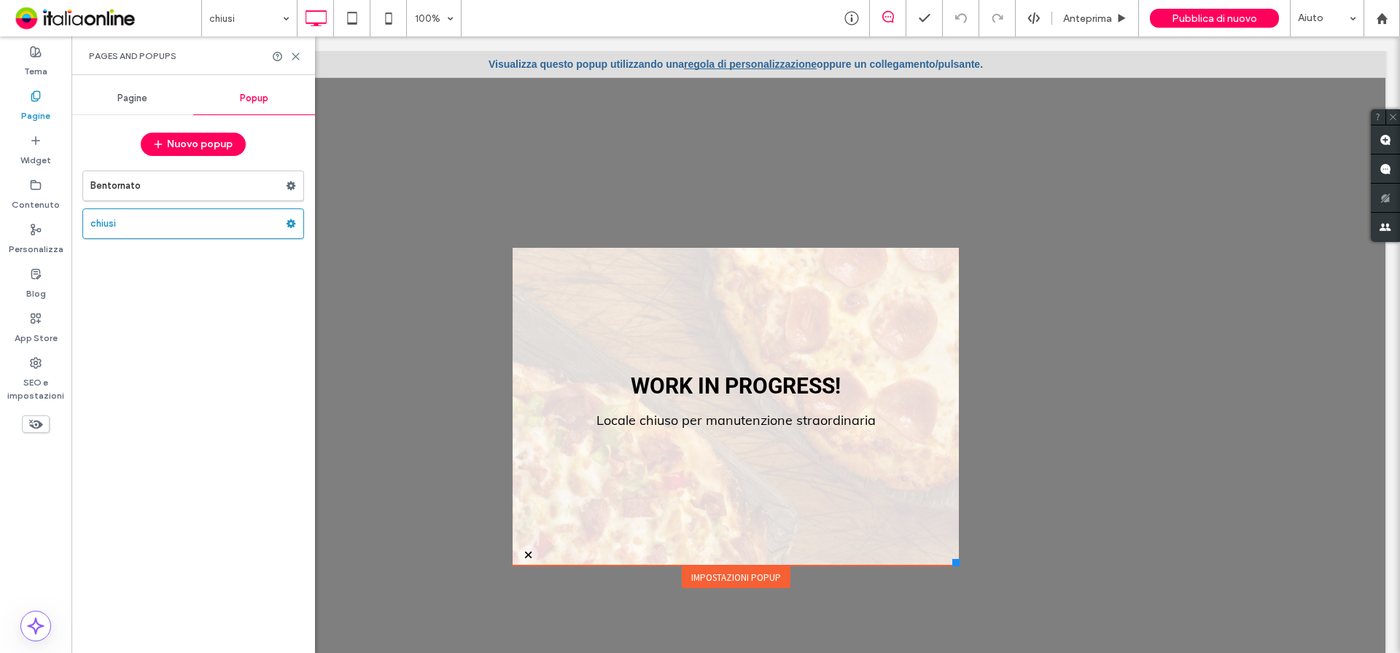
drag, startPoint x: 244, startPoint y: 225, endPoint x: 187, endPoint y: 225, distance: 57.6
click at [187, 225] on label "chiusi" at bounding box center [187, 223] width 195 height 29
click at [292, 222] on use at bounding box center [290, 223] width 9 height 9
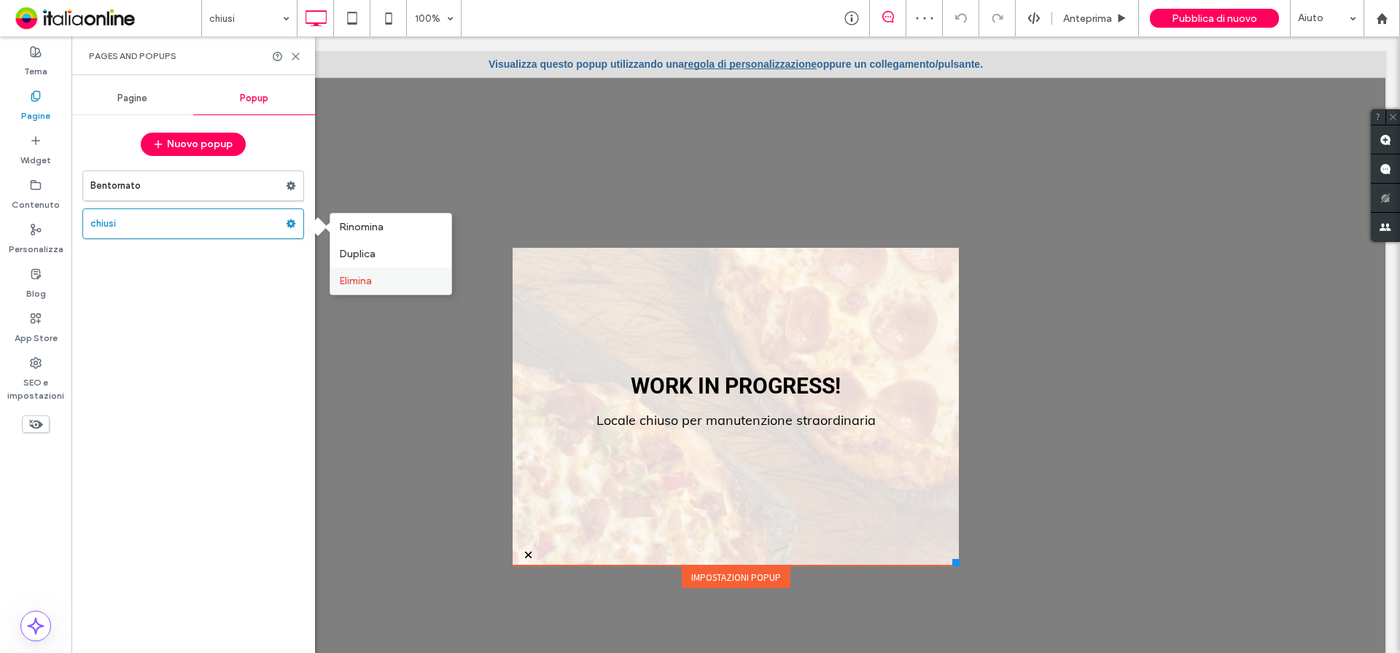
click at [368, 279] on span "Elimina" at bounding box center [355, 281] width 33 height 12
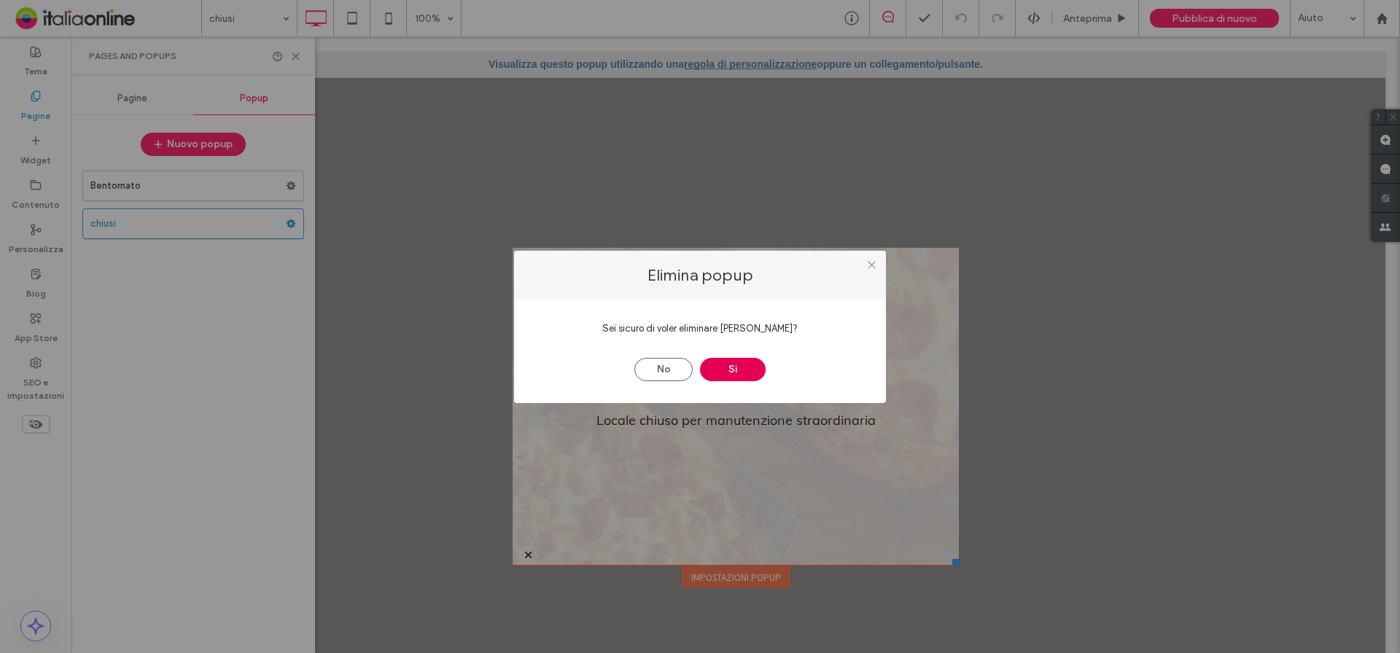
click at [742, 365] on button "Sì" at bounding box center [733, 369] width 66 height 23
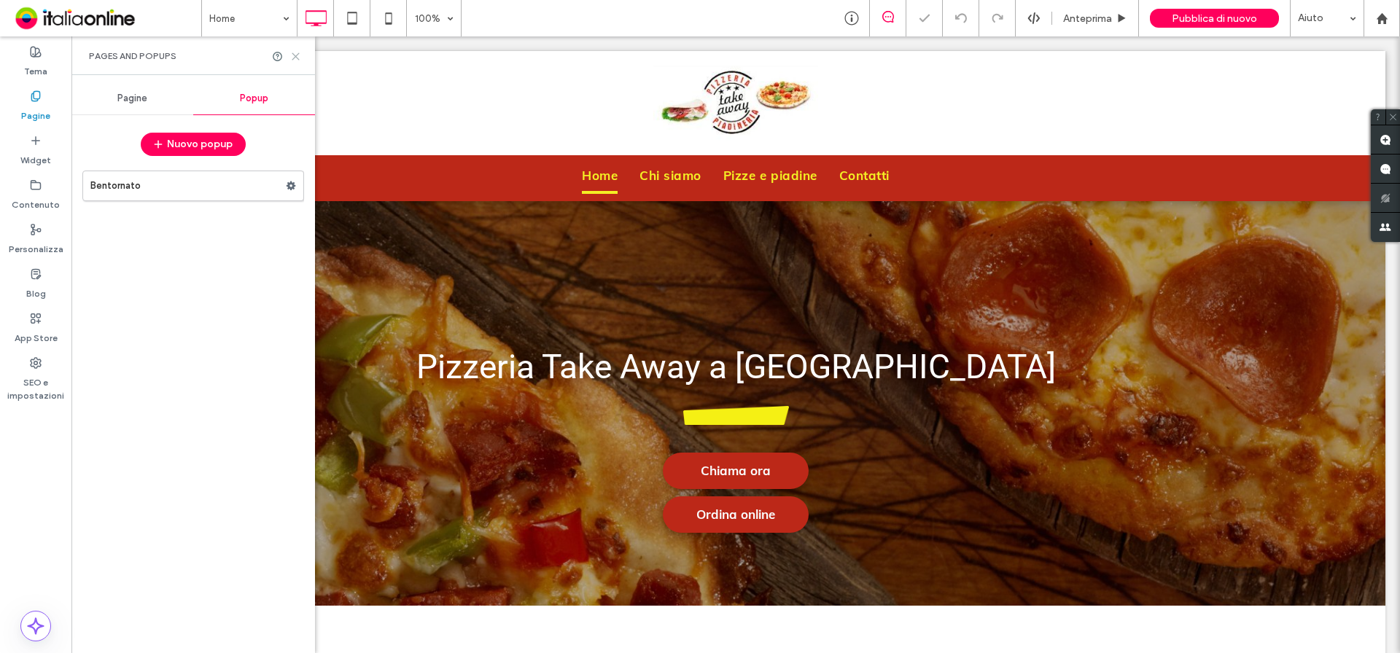
drag, startPoint x: 222, startPoint y: 20, endPoint x: 293, endPoint y: 57, distance: 80.5
click at [293, 57] on icon at bounding box center [295, 56] width 11 height 11
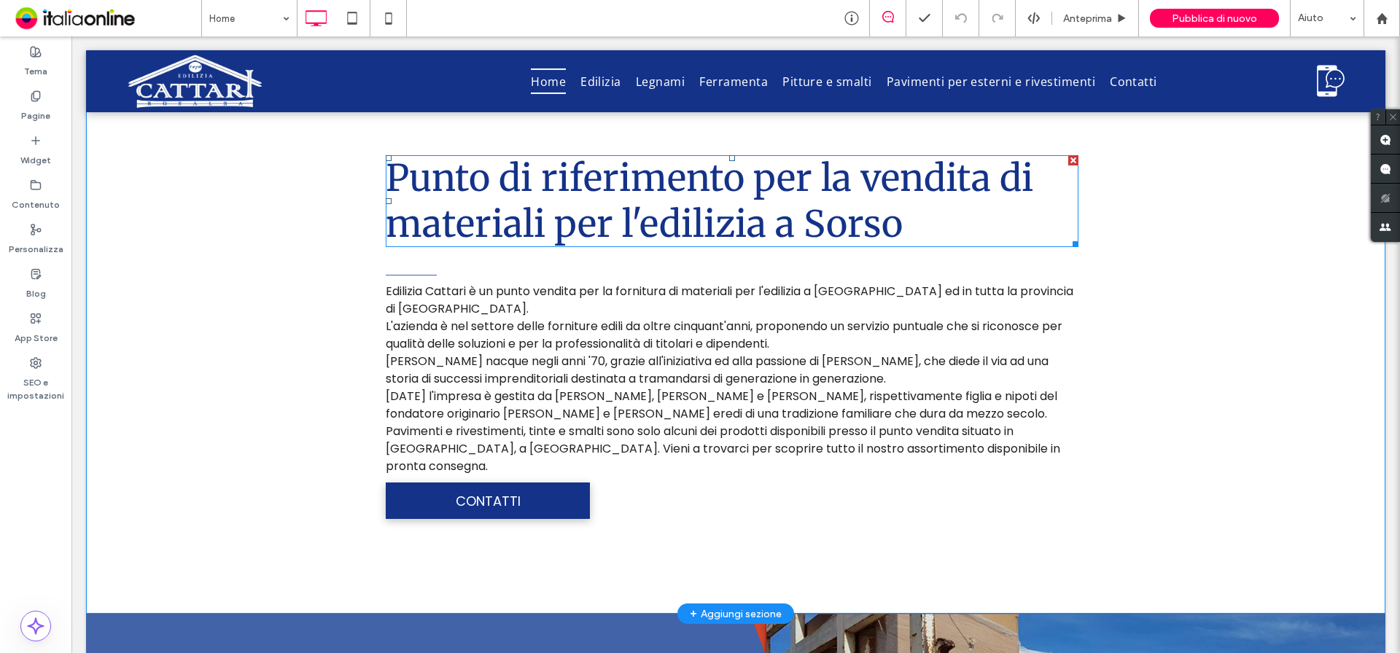
scroll to position [656, 0]
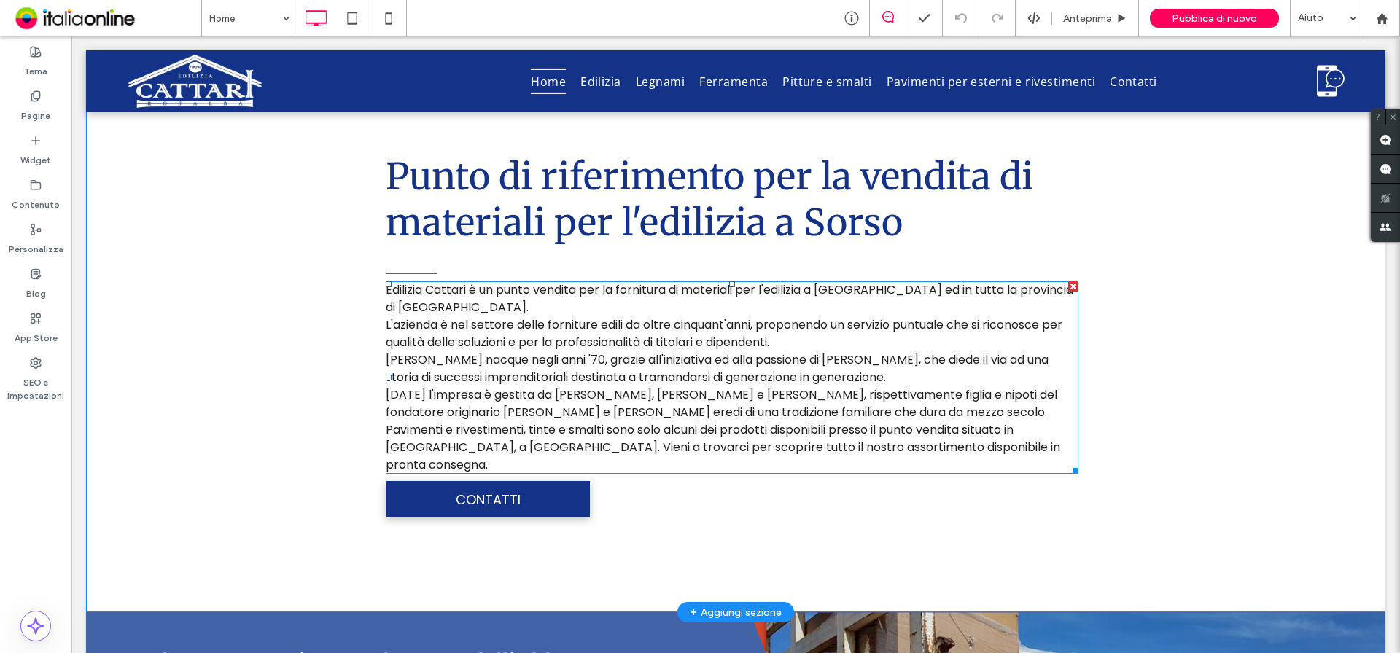
click at [521, 386] on span "[DATE] l'impresa è gestita da [PERSON_NAME], [PERSON_NAME] e [PERSON_NAME], ris…" at bounding box center [721, 403] width 671 height 34
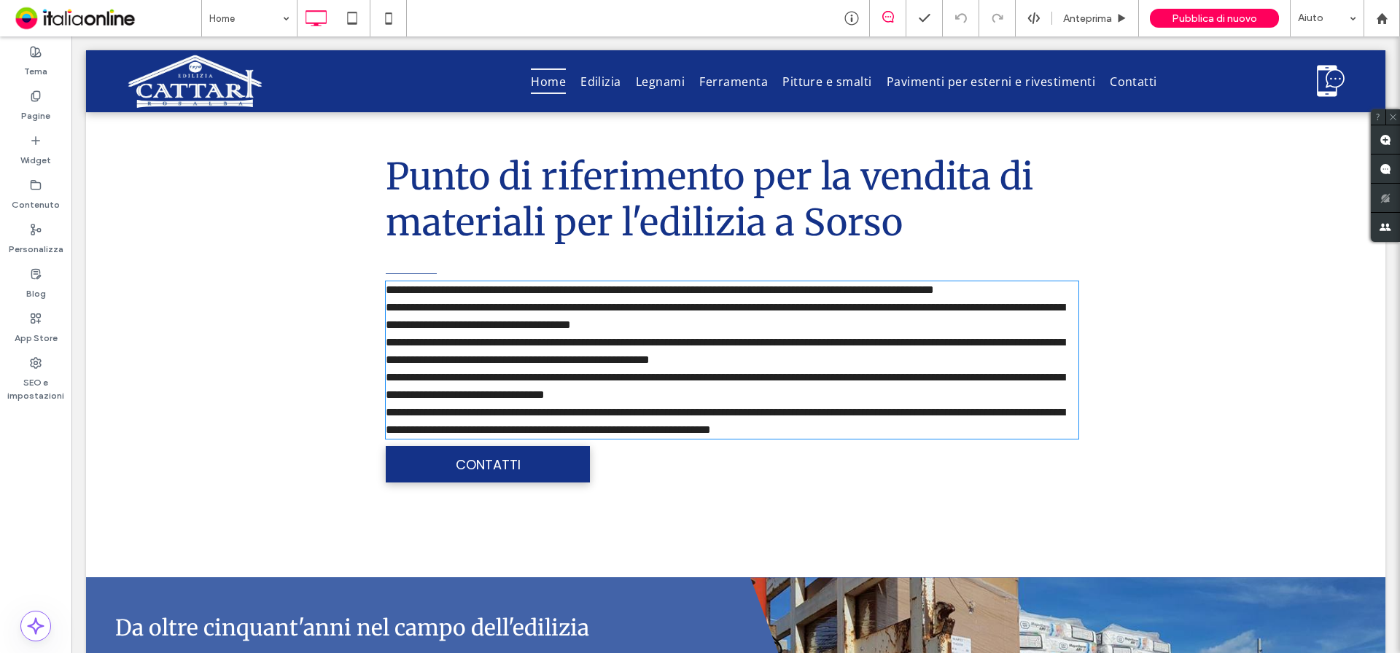
click at [523, 375] on span "**********" at bounding box center [725, 386] width 679 height 28
type input "*******"
type input "**"
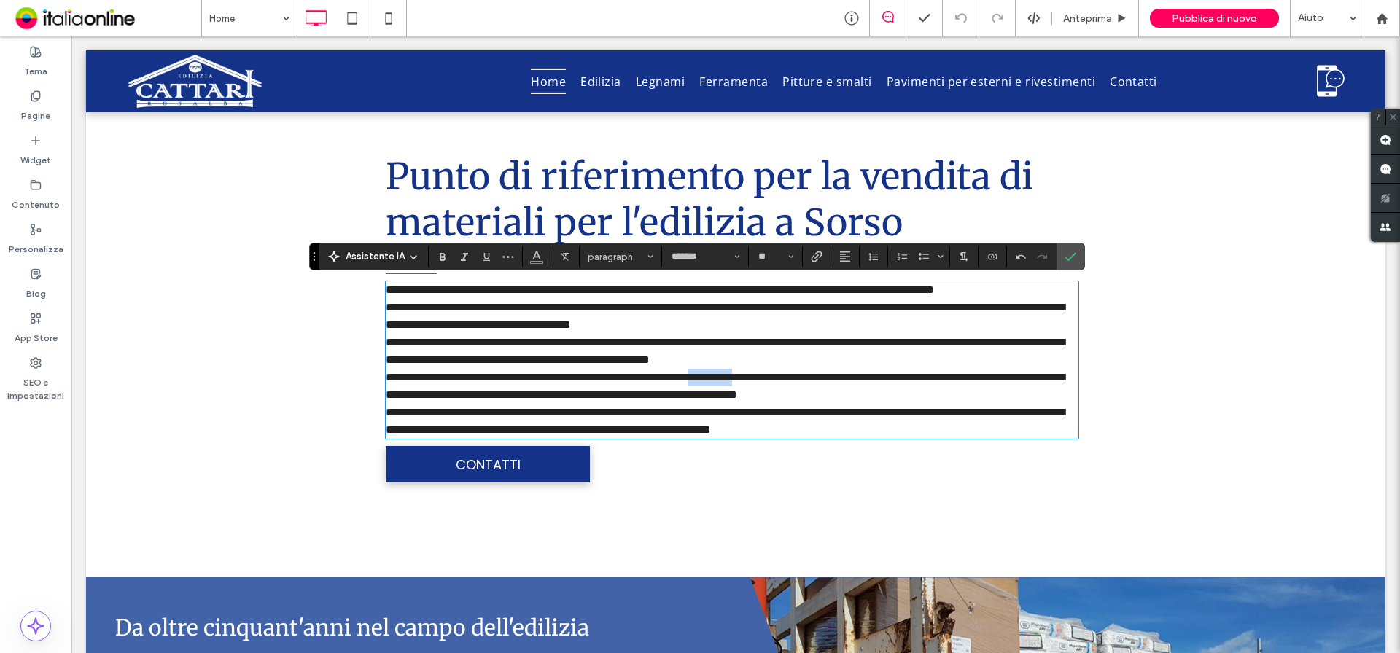
drag, startPoint x: 768, startPoint y: 378, endPoint x: 833, endPoint y: 380, distance: 64.9
click at [833, 380] on span "**********" at bounding box center [725, 386] width 679 height 28
click at [771, 376] on span "**********" at bounding box center [725, 386] width 679 height 28
drag, startPoint x: 879, startPoint y: 375, endPoint x: 893, endPoint y: 396, distance: 25.3
click at [879, 375] on span "**********" at bounding box center [725, 386] width 679 height 28
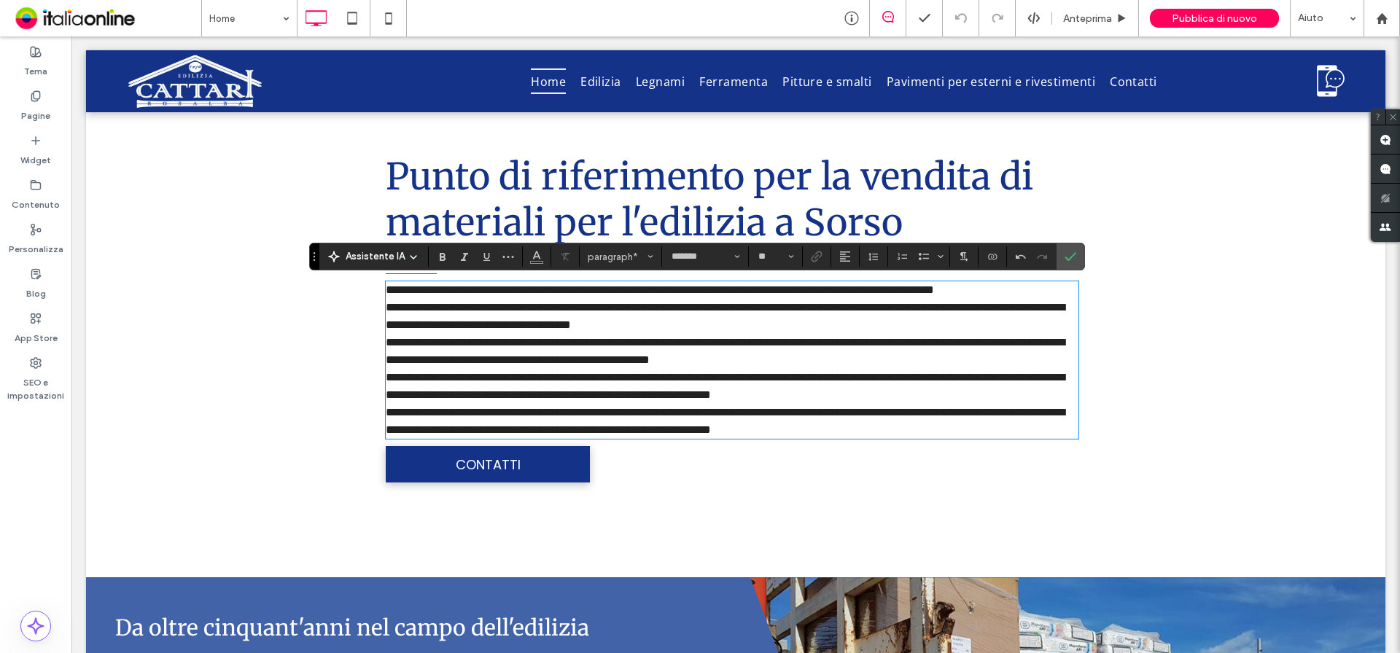
click at [1047, 375] on span "**********" at bounding box center [725, 386] width 679 height 28
click at [1069, 260] on icon "Conferma" at bounding box center [1070, 257] width 12 height 12
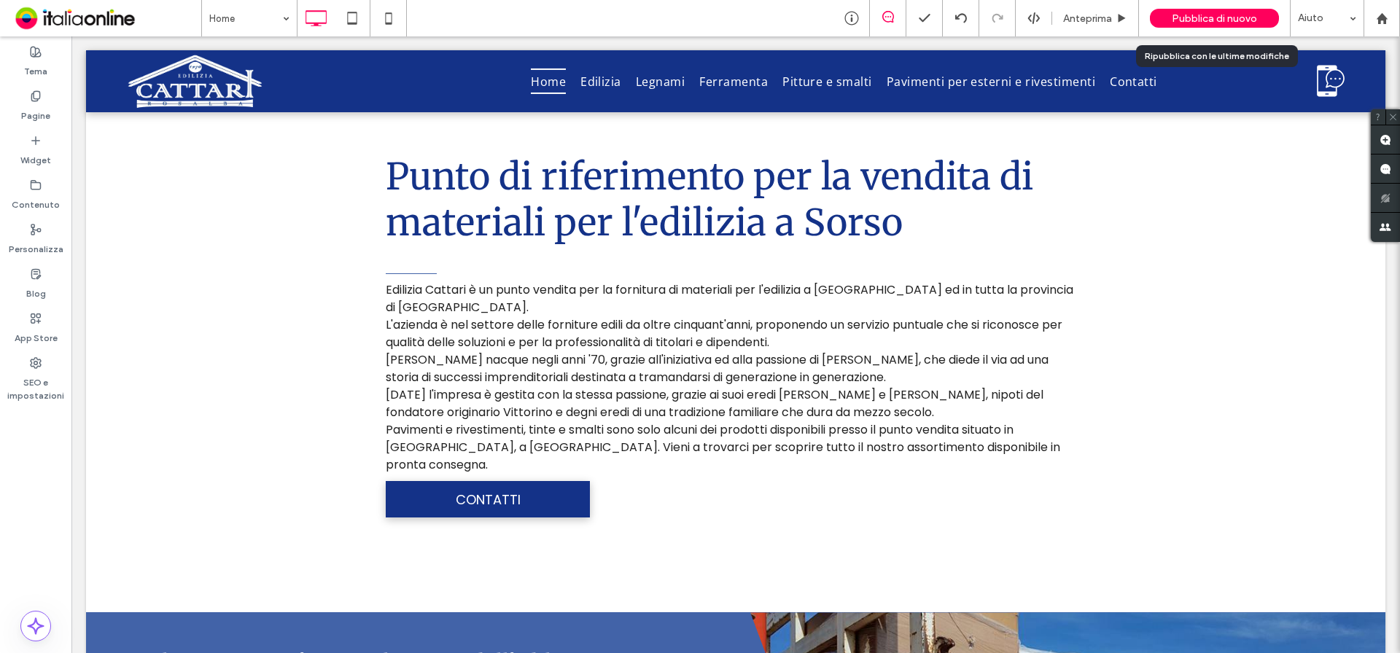
click at [1228, 20] on span "Pubblica di nuovo" at bounding box center [1213, 18] width 85 height 12
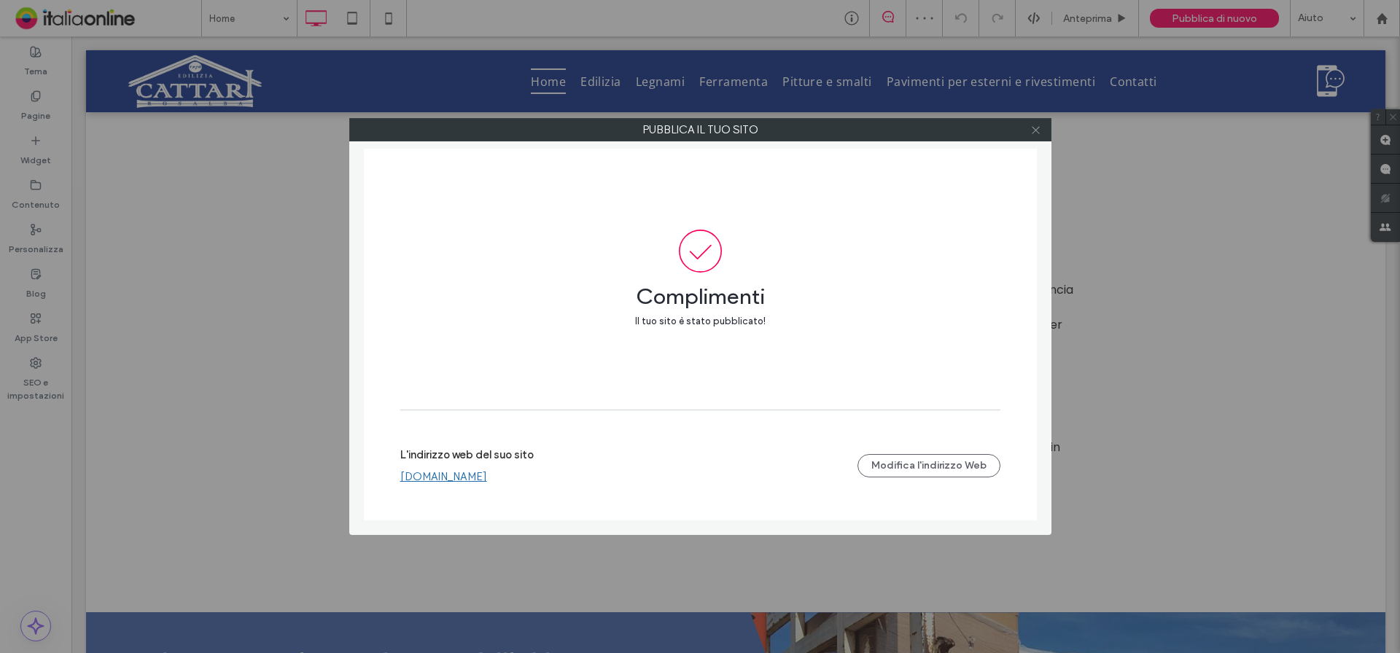
click at [1036, 132] on icon at bounding box center [1035, 130] width 11 height 11
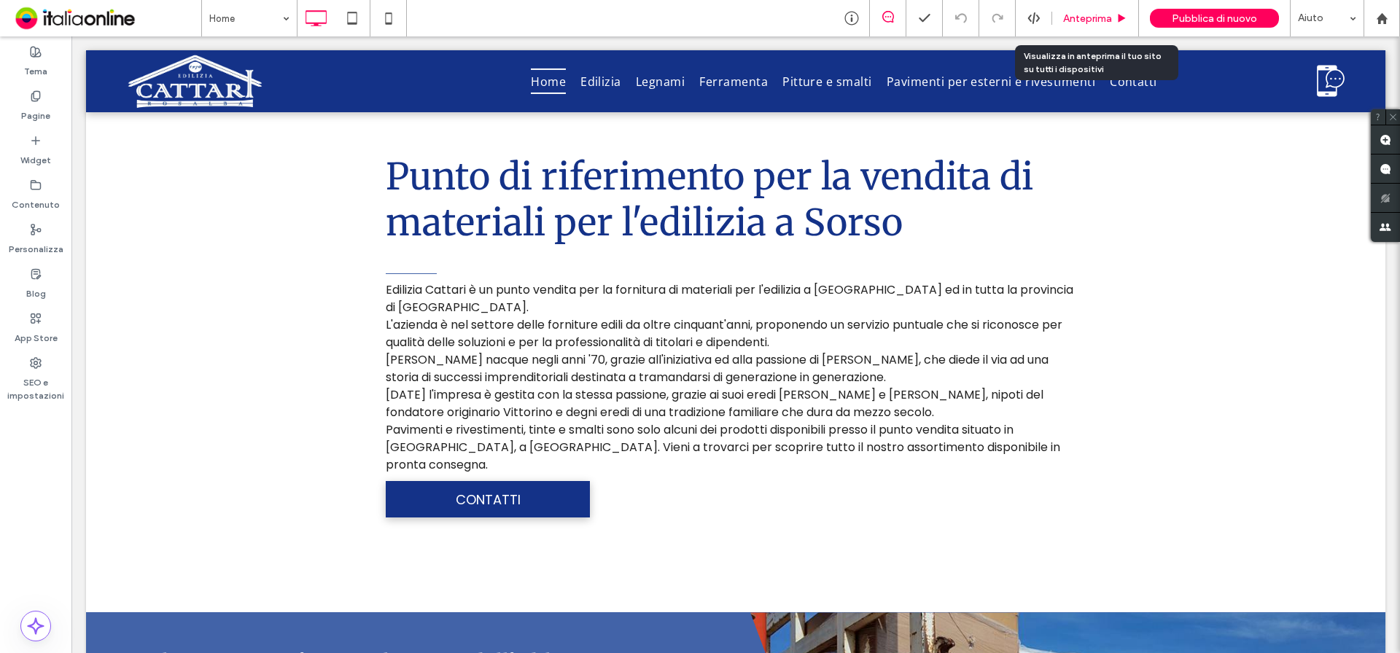
drag, startPoint x: 568, startPoint y: 57, endPoint x: 1078, endPoint y: 18, distance: 511.7
click at [1078, 18] on span "Anteprima" at bounding box center [1087, 18] width 49 height 12
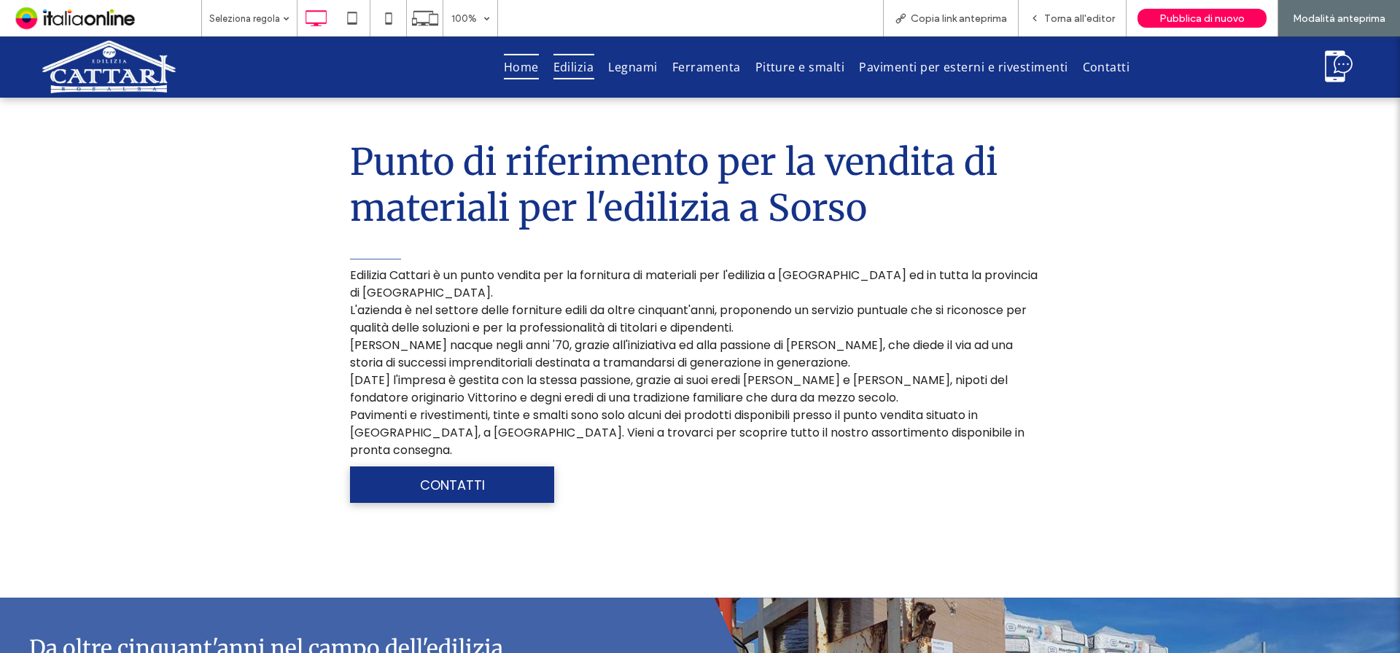
click at [562, 70] on span "Edilizia" at bounding box center [573, 66] width 41 height 25
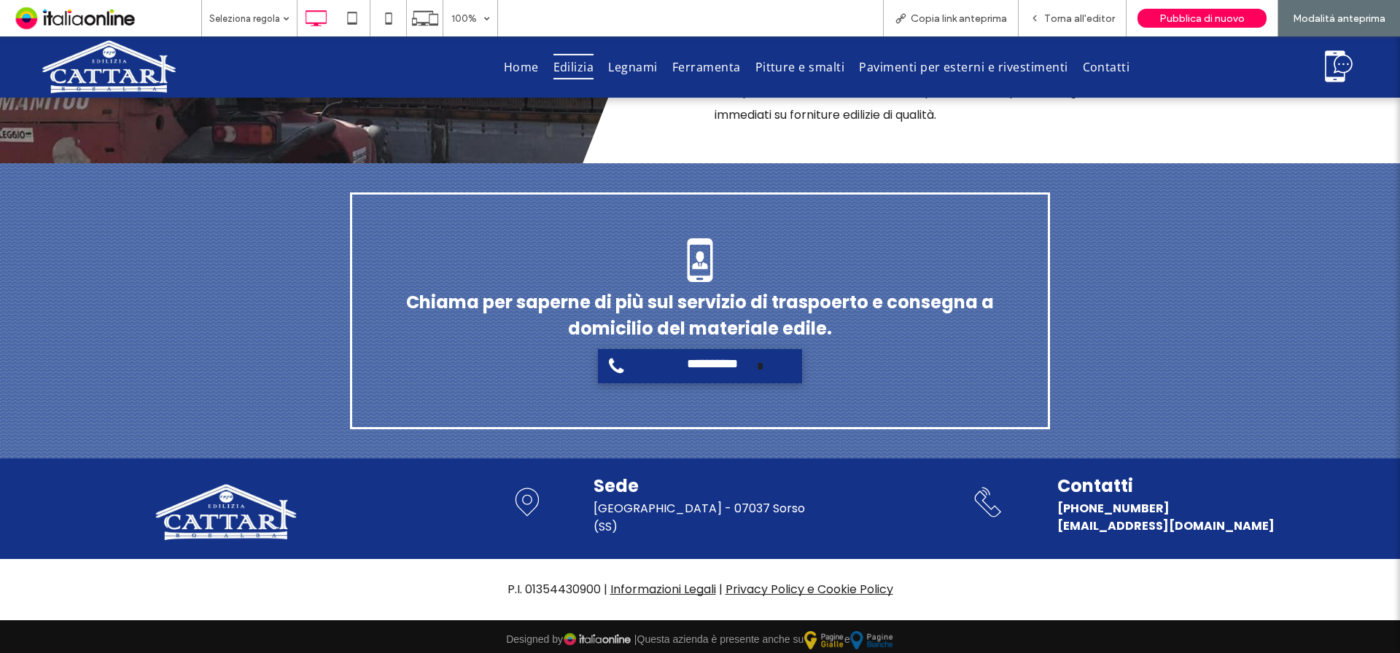
scroll to position [1455, 0]
